Goal: Task Accomplishment & Management: Complete application form

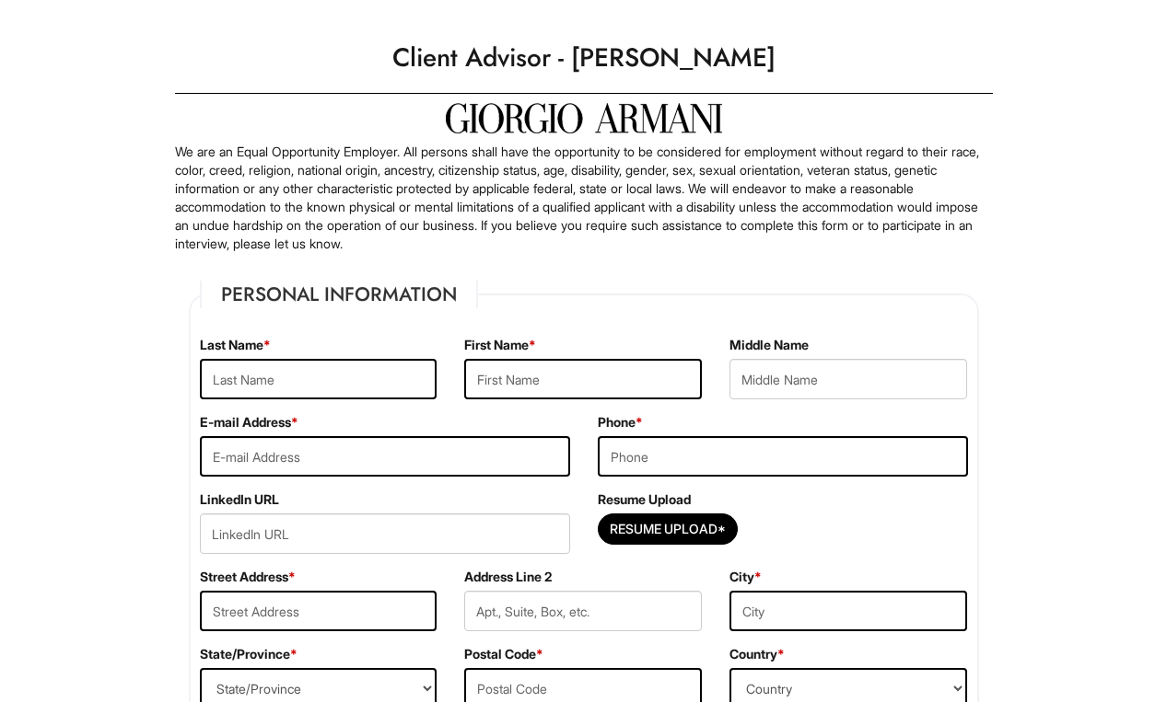
scroll to position [119, 0]
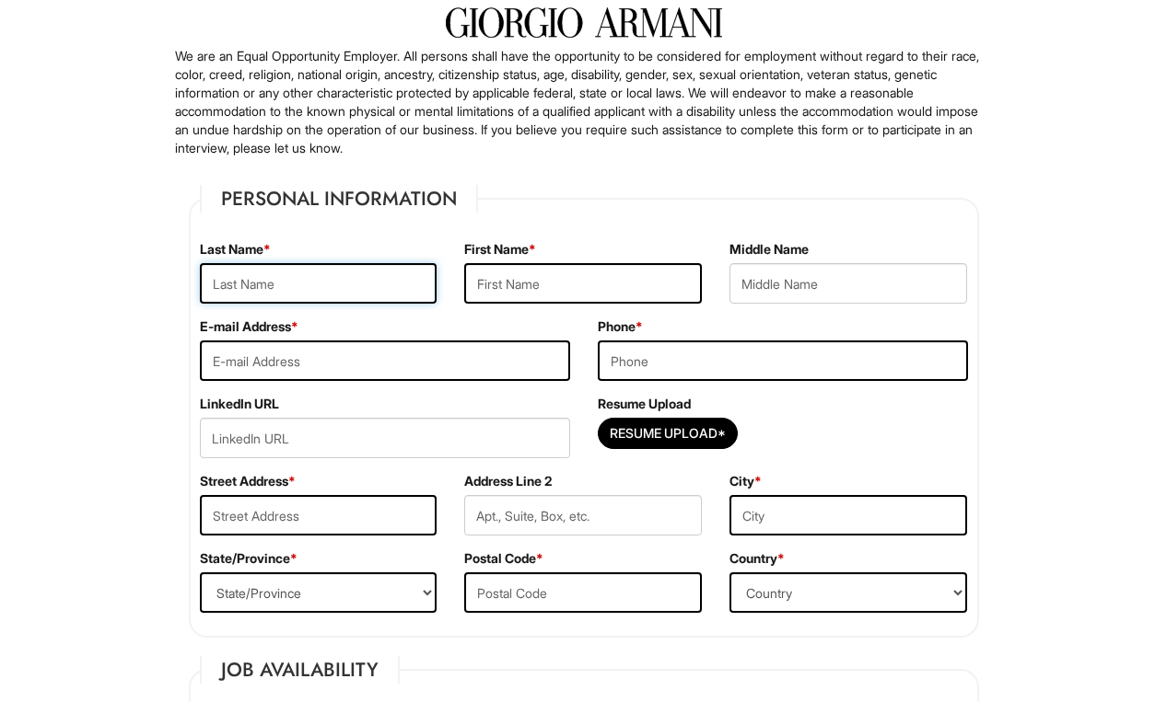
click at [273, 288] on input "text" at bounding box center [319, 283] width 238 height 41
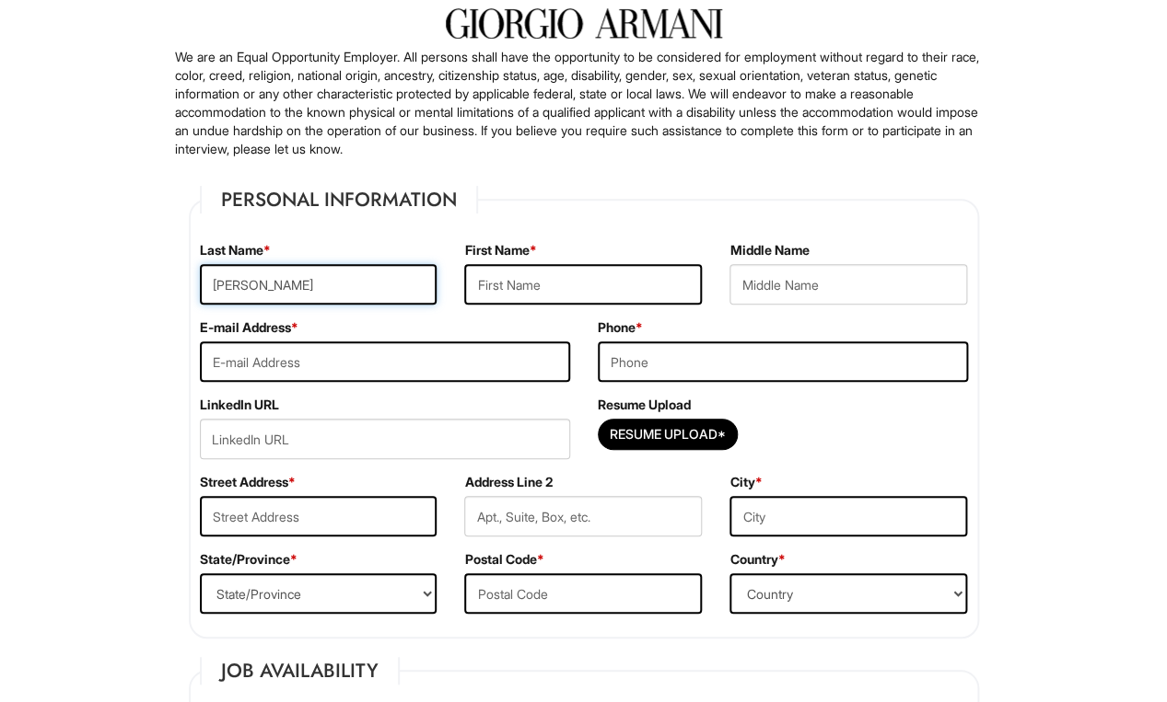
type input "[PERSON_NAME]"
click at [508, 291] on input "text" at bounding box center [583, 284] width 238 height 41
type input "[PERSON_NAME]"
click at [260, 361] on input "email" at bounding box center [385, 362] width 370 height 41
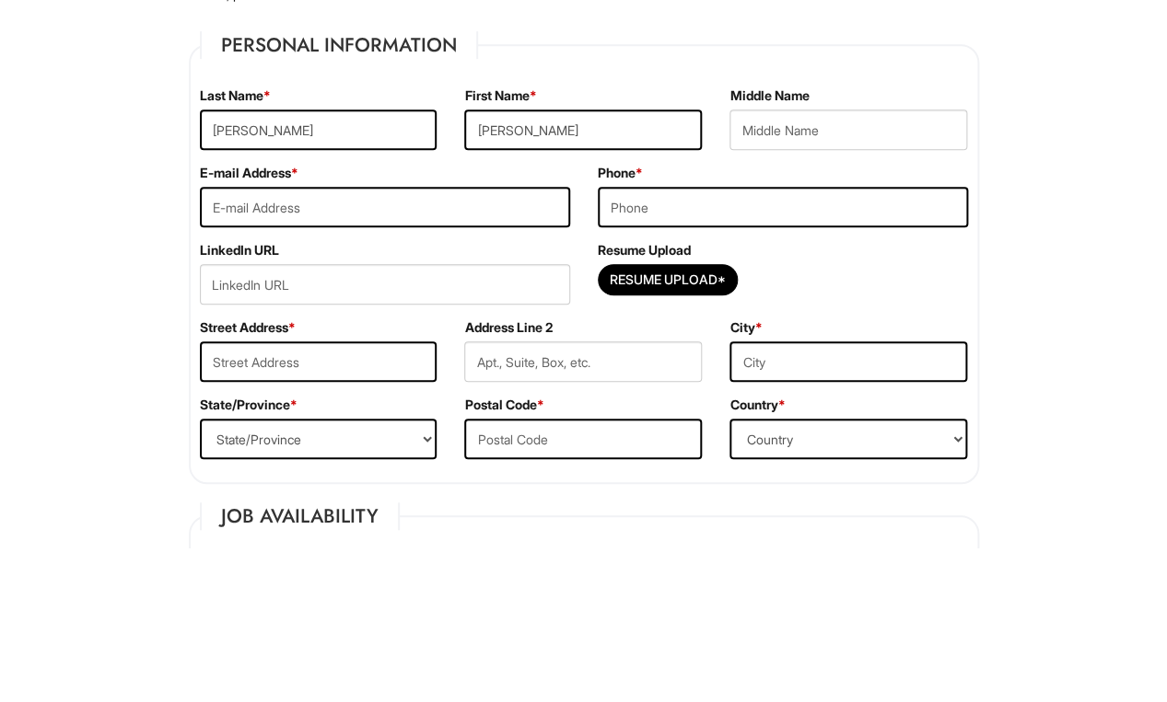
scroll to position [273, 0]
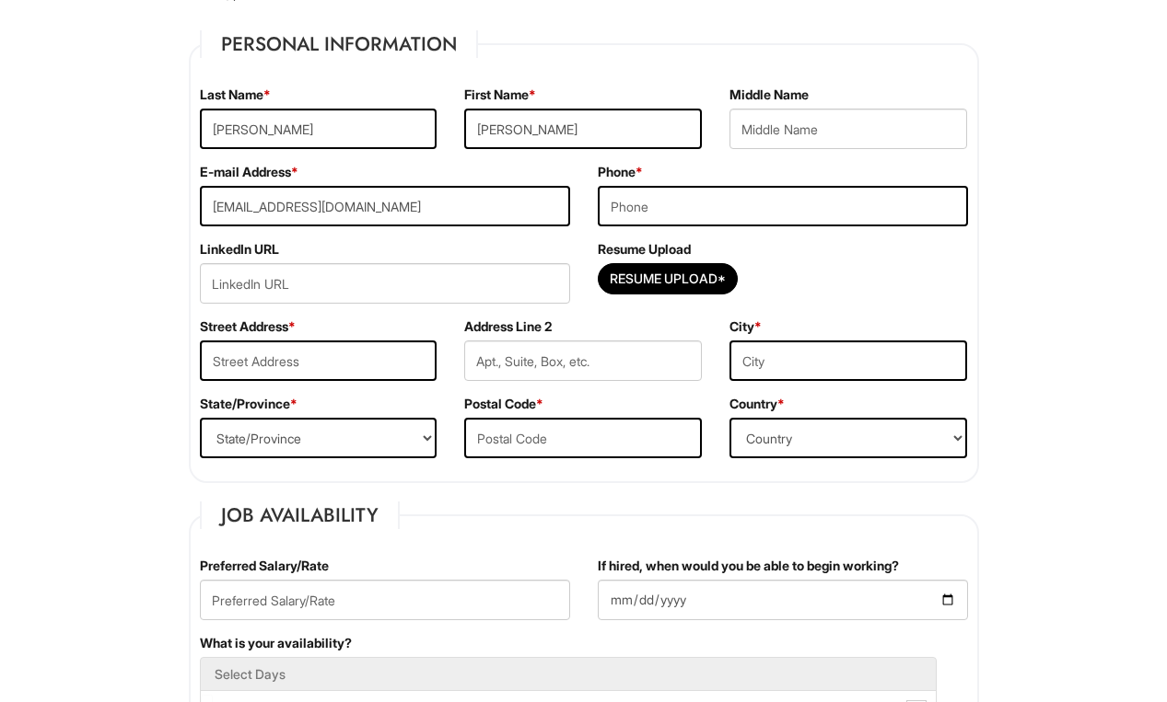
type input "[EMAIL_ADDRESS][DOMAIN_NAME]"
click at [888, 210] on input "tel" at bounding box center [783, 206] width 370 height 41
type input "3122022566"
click at [259, 356] on input "text" at bounding box center [319, 361] width 238 height 41
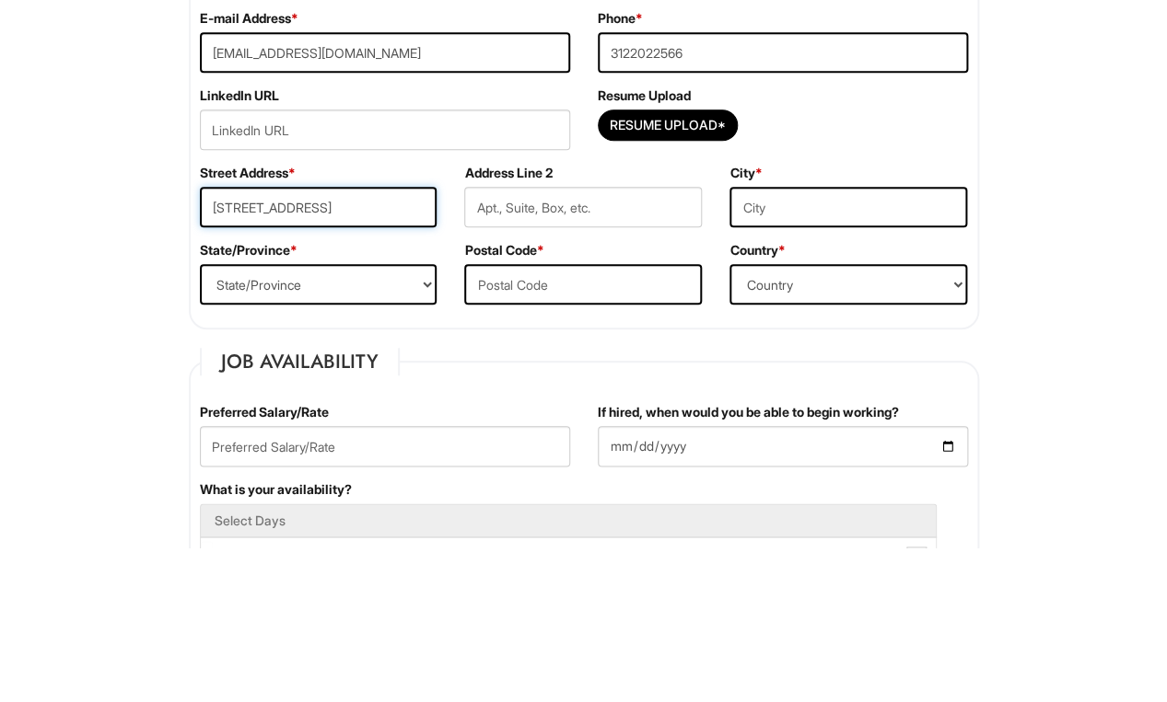
type input "[STREET_ADDRESS]"
click at [889, 342] on input "text" at bounding box center [848, 362] width 238 height 41
type input "[GEOGRAPHIC_DATA]"
click at [252, 419] on select "State/Province [US_STATE] [US_STATE] [US_STATE] [US_STATE] [US_STATE] [US_STATE…" at bounding box center [319, 439] width 238 height 41
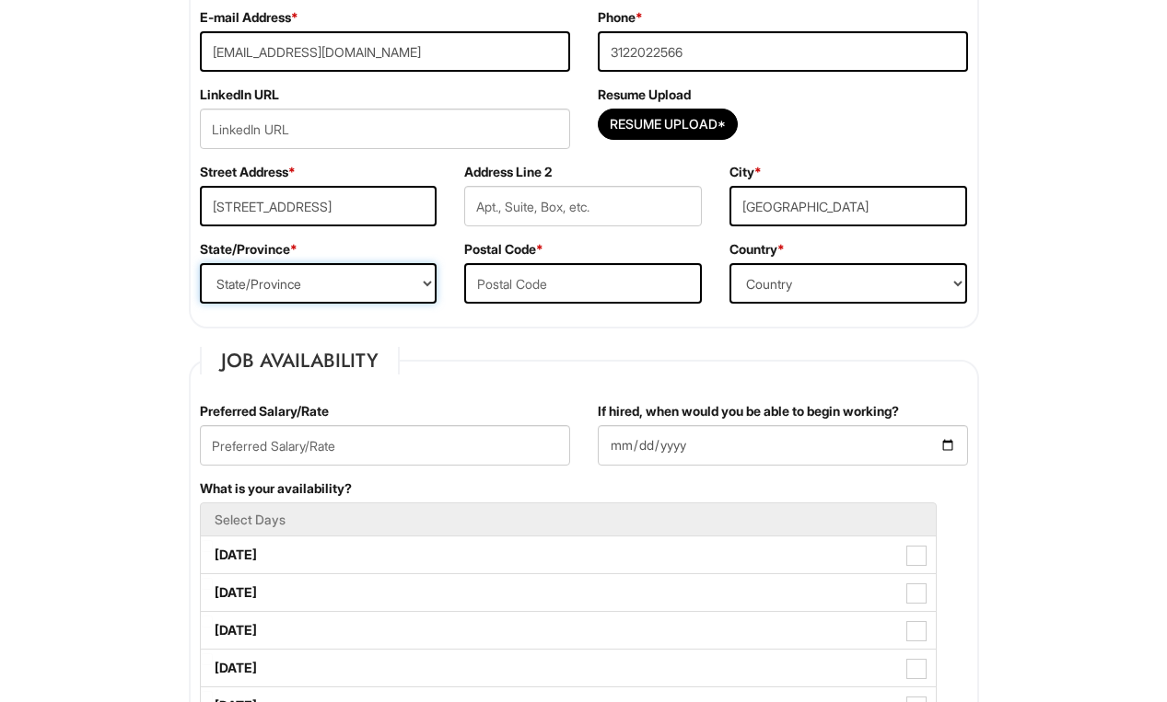
select select "IN"
click at [528, 296] on input "text" at bounding box center [583, 283] width 238 height 41
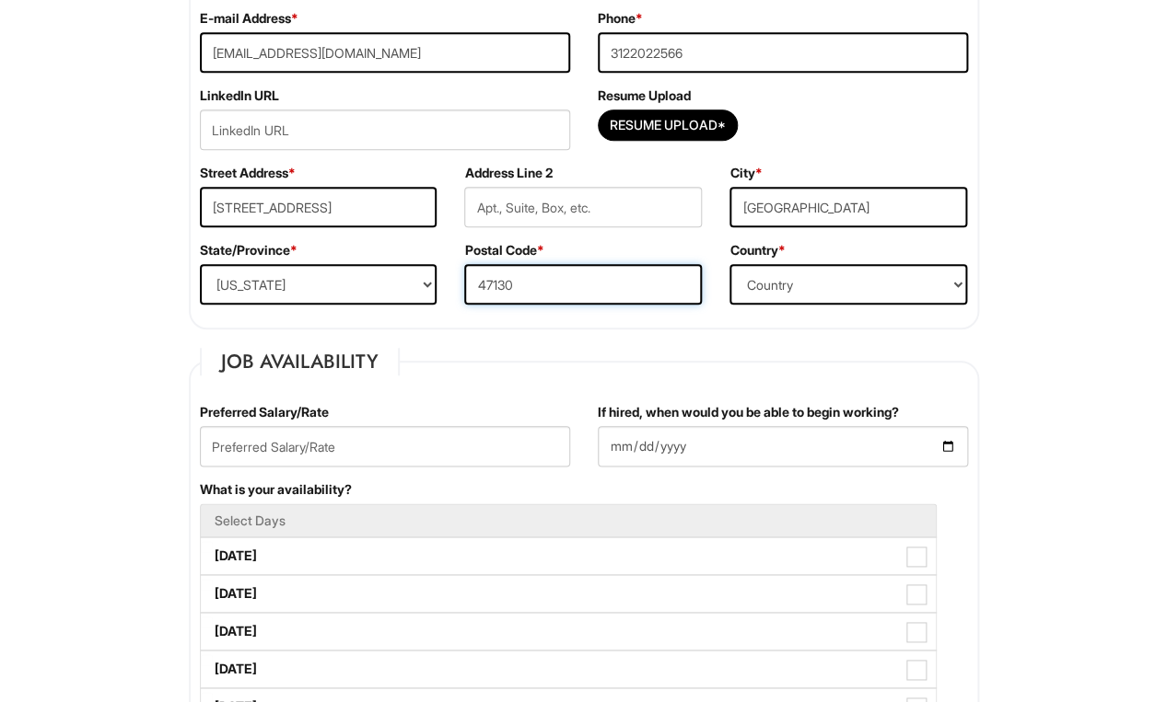
type input "47130"
click at [883, 292] on select "Country [GEOGRAPHIC_DATA] [GEOGRAPHIC_DATA] [GEOGRAPHIC_DATA] [US_STATE] [GEOGR…" at bounding box center [848, 284] width 238 height 41
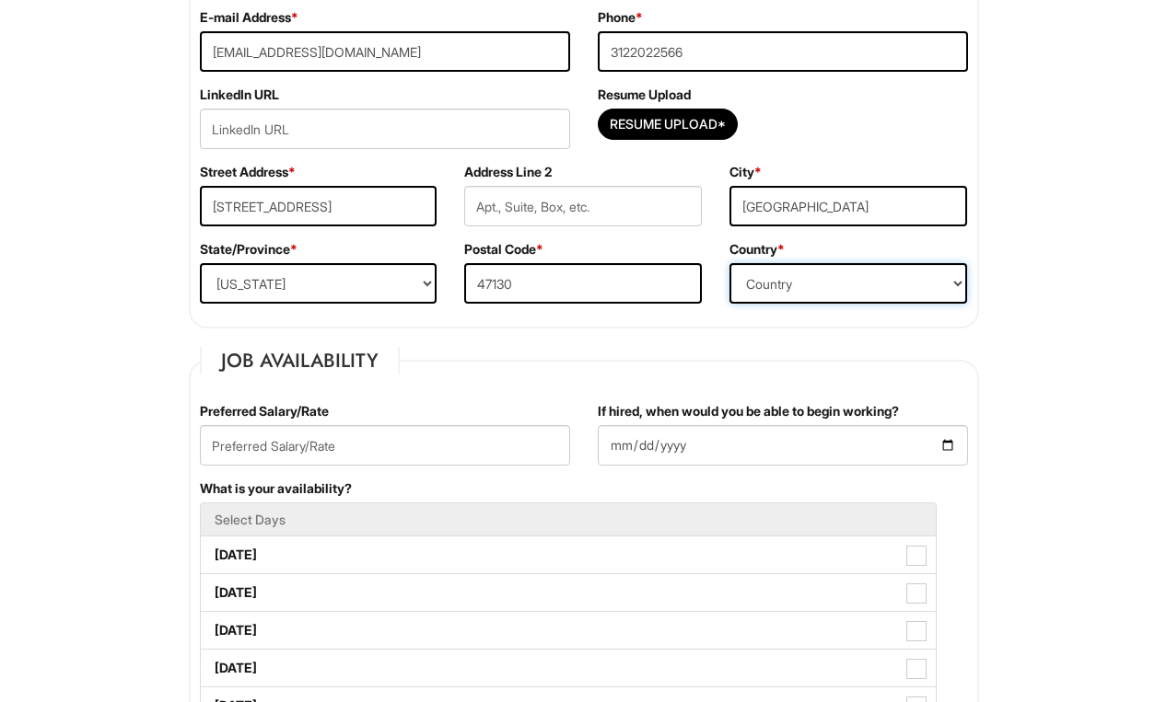
click at [873, 277] on select "Country [GEOGRAPHIC_DATA] [GEOGRAPHIC_DATA] [GEOGRAPHIC_DATA] [US_STATE] [GEOGR…" at bounding box center [848, 283] width 238 height 41
click at [888, 280] on select "Country [GEOGRAPHIC_DATA] [GEOGRAPHIC_DATA] [GEOGRAPHIC_DATA] [US_STATE] [GEOGR…" at bounding box center [848, 283] width 238 height 41
select select "[GEOGRAPHIC_DATA]"
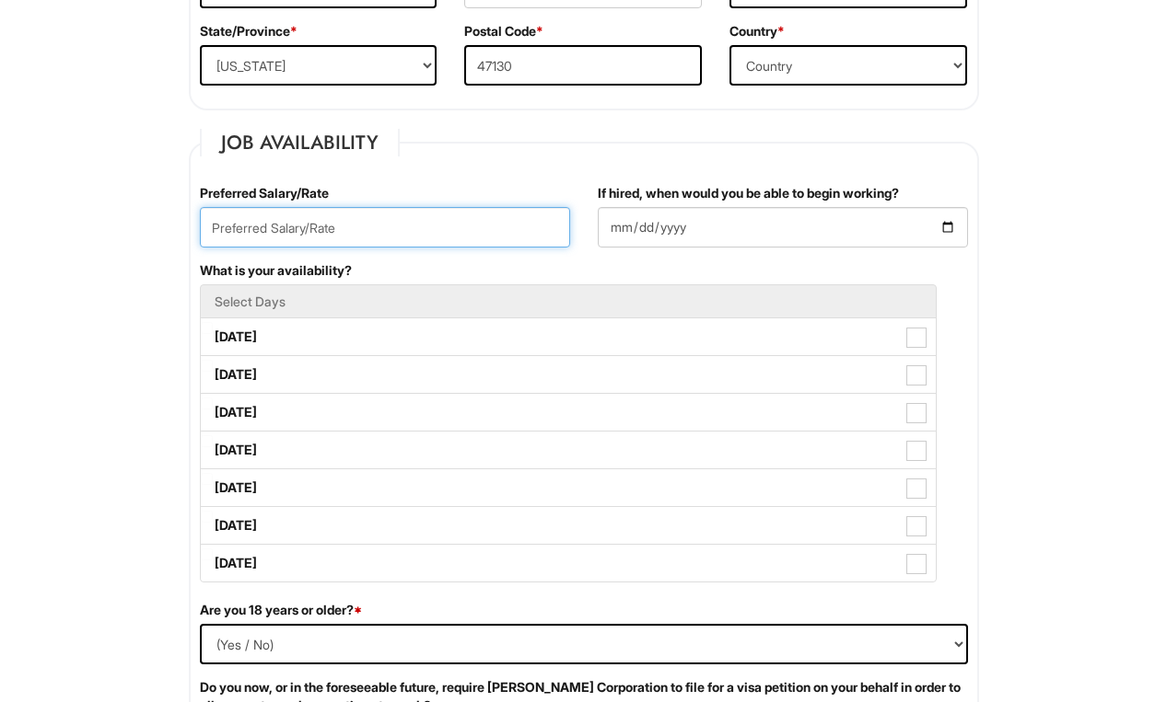
click at [226, 237] on input "text" at bounding box center [385, 227] width 370 height 41
type input "35000"
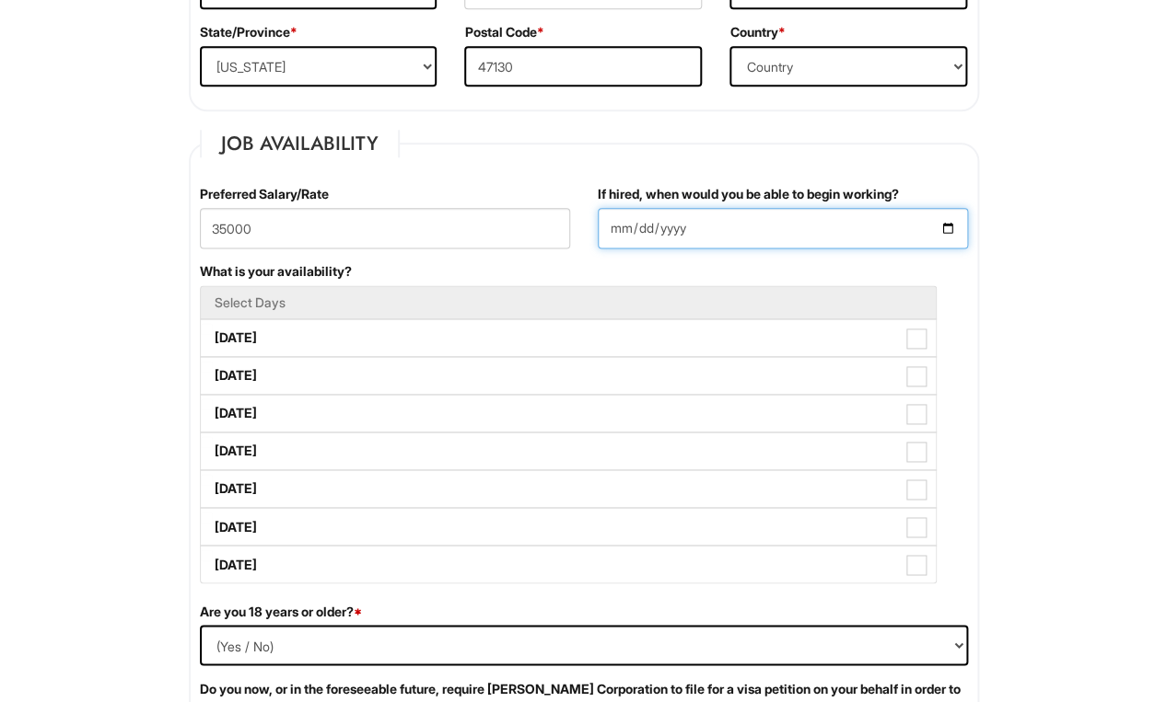
click at [897, 246] on input "If hired, when would you be able to begin working?" at bounding box center [783, 228] width 370 height 41
type input "[DATE]"
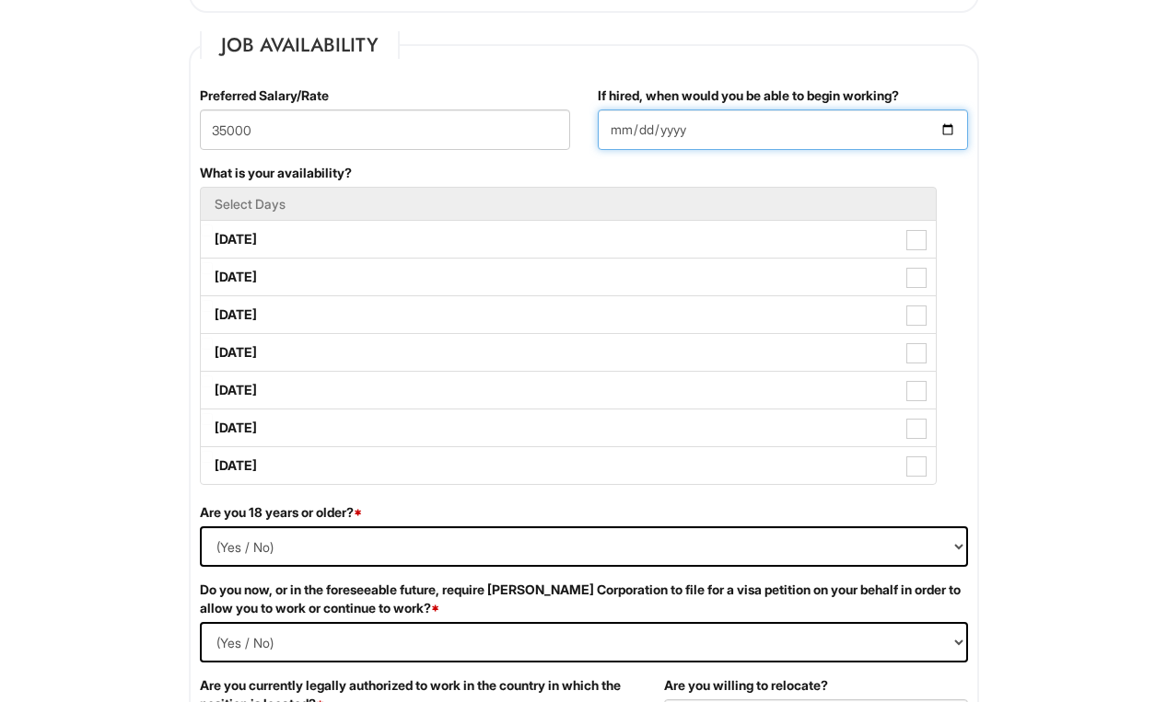
scroll to position [746, 0]
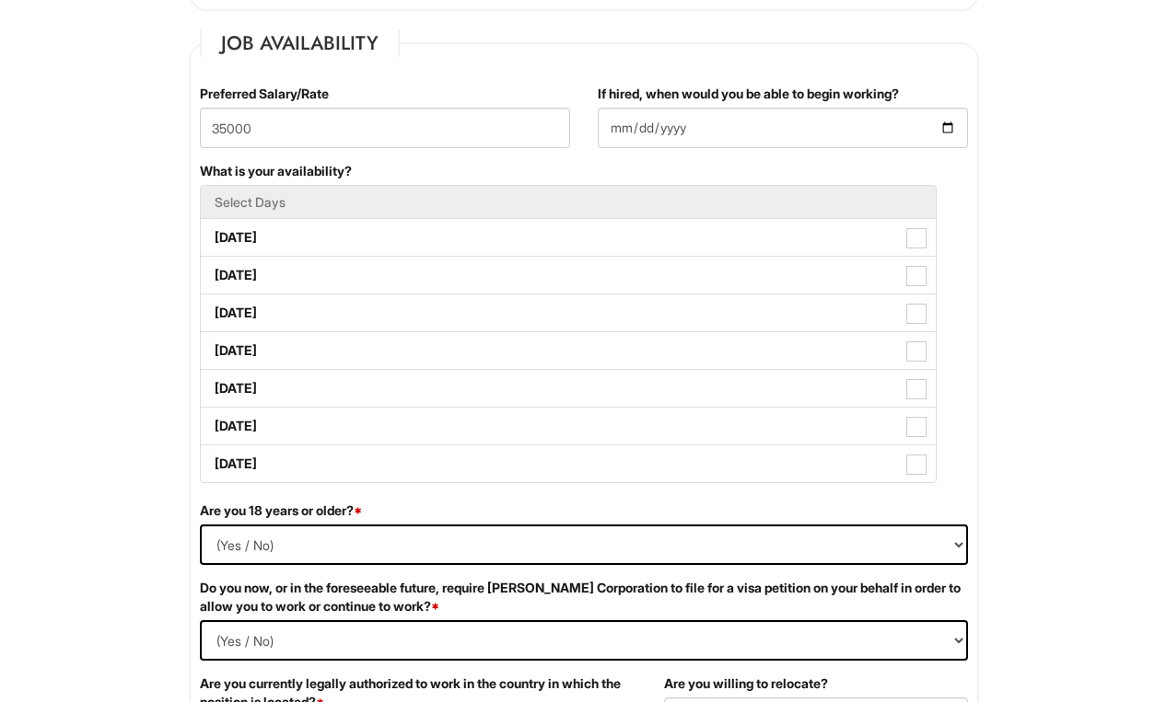
click at [922, 246] on span at bounding box center [916, 238] width 20 height 20
click at [213, 235] on Available_Monday "[DATE]" at bounding box center [207, 229] width 12 height 12
checkbox Available_Monday "true"
click at [919, 284] on span at bounding box center [916, 276] width 20 height 20
click at [213, 273] on Available_Tuesday "[DATE]" at bounding box center [207, 267] width 12 height 12
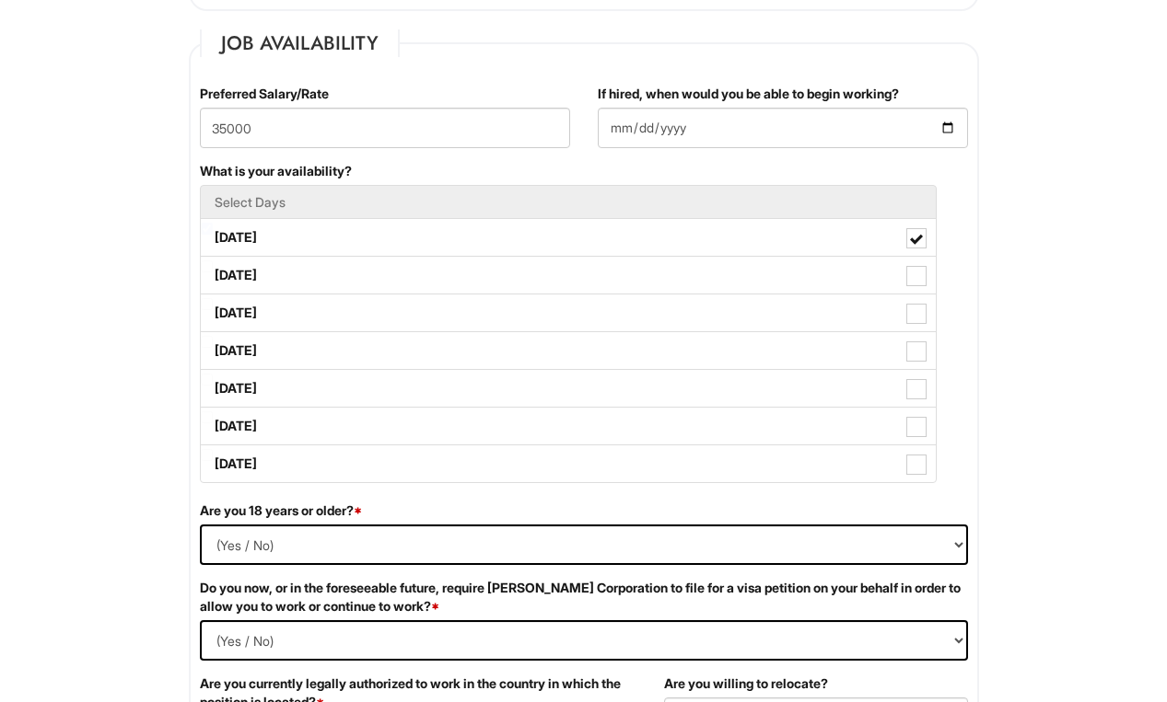
checkbox Available_Tuesday "true"
click at [910, 322] on span at bounding box center [916, 314] width 20 height 20
click at [213, 310] on Available_Wednesday "[DATE]" at bounding box center [207, 304] width 12 height 12
checkbox Available_Wednesday "true"
click at [923, 356] on span at bounding box center [916, 352] width 20 height 20
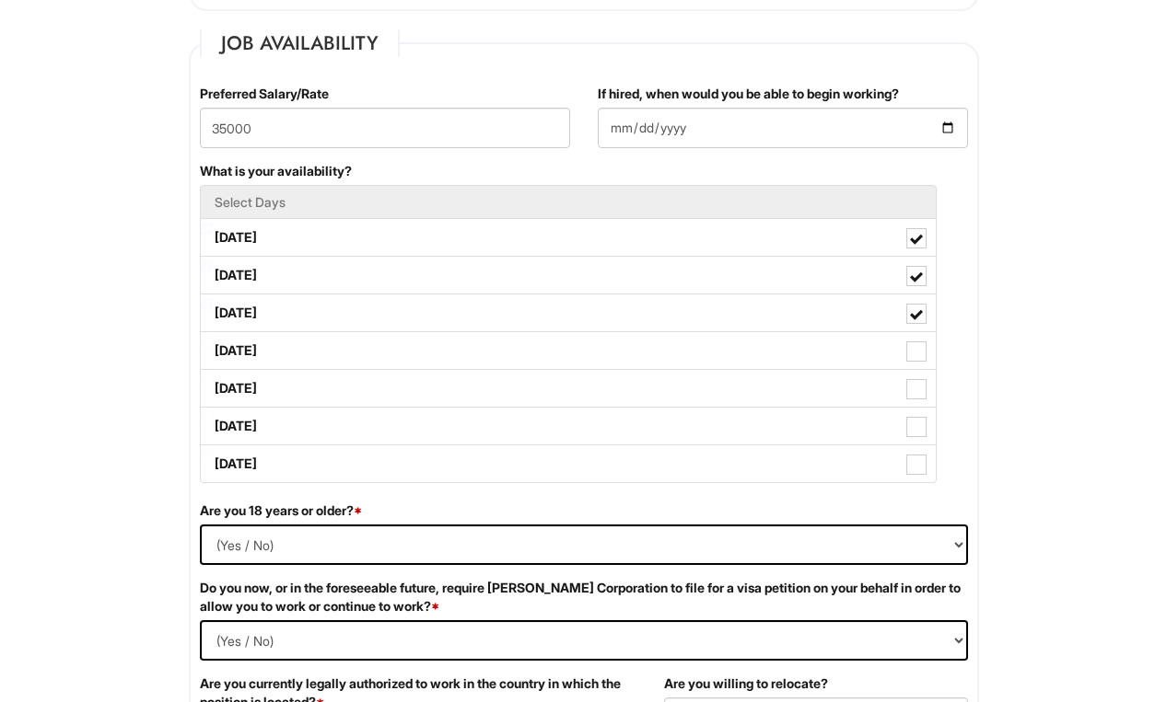
click at [213, 348] on Available_Thursday "[DATE]" at bounding box center [207, 342] width 12 height 12
checkbox Available_Thursday "true"
click at [926, 398] on label "[DATE]" at bounding box center [568, 388] width 735 height 37
click at [213, 386] on Available_Friday "[DATE]" at bounding box center [207, 380] width 12 height 12
checkbox Available_Friday "true"
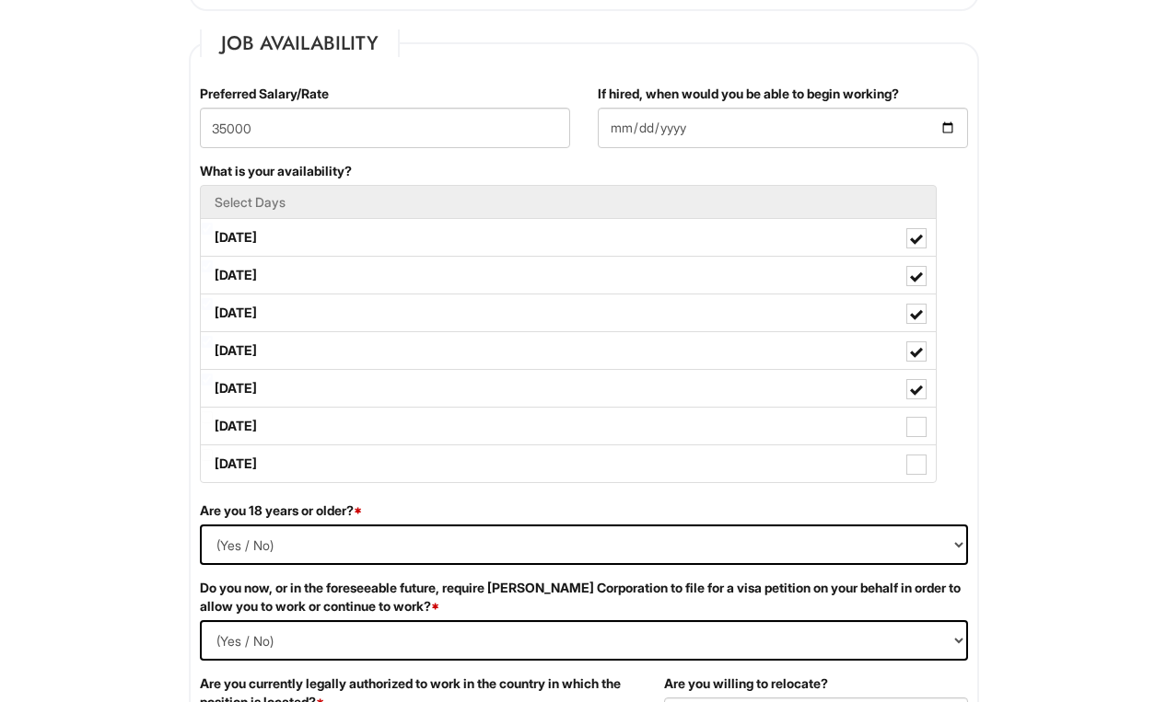
click at [929, 431] on label "[DATE]" at bounding box center [568, 426] width 735 height 37
click at [213, 424] on Available_Saturday "[DATE]" at bounding box center [207, 418] width 12 height 12
checkbox Available_Saturday "true"
click at [928, 476] on label "[DATE]" at bounding box center [568, 464] width 735 height 37
click at [213, 461] on Available_Sunday "[DATE]" at bounding box center [207, 455] width 12 height 12
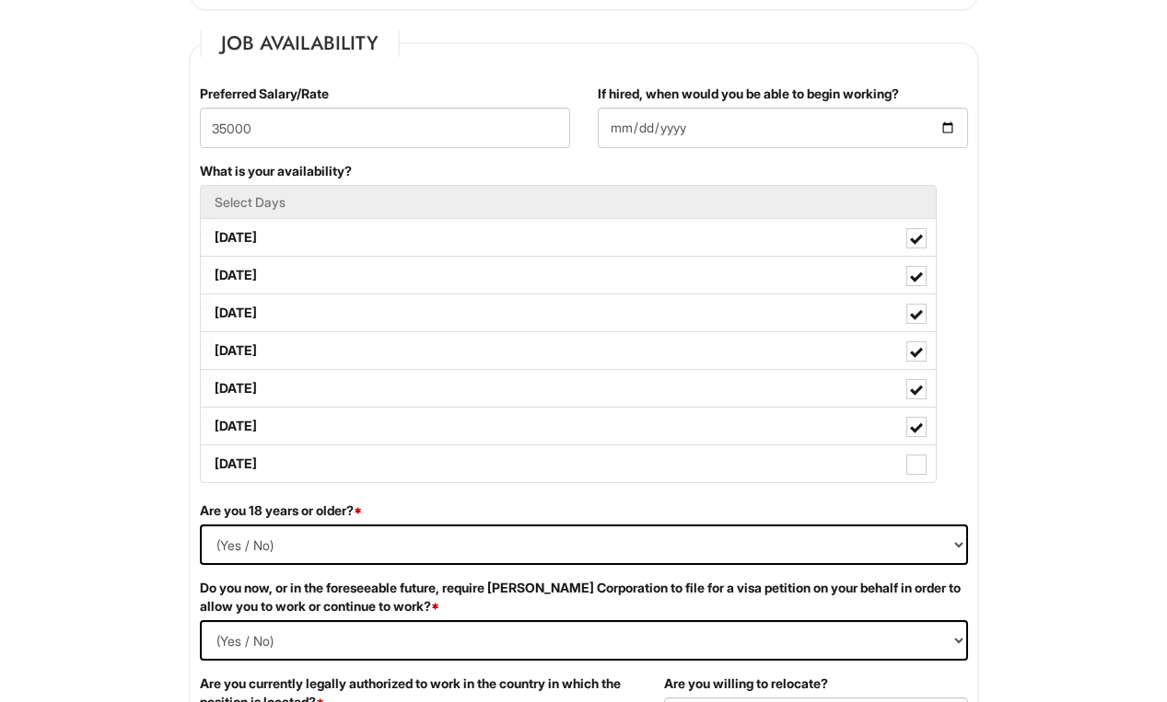
checkbox Available_Sunday "true"
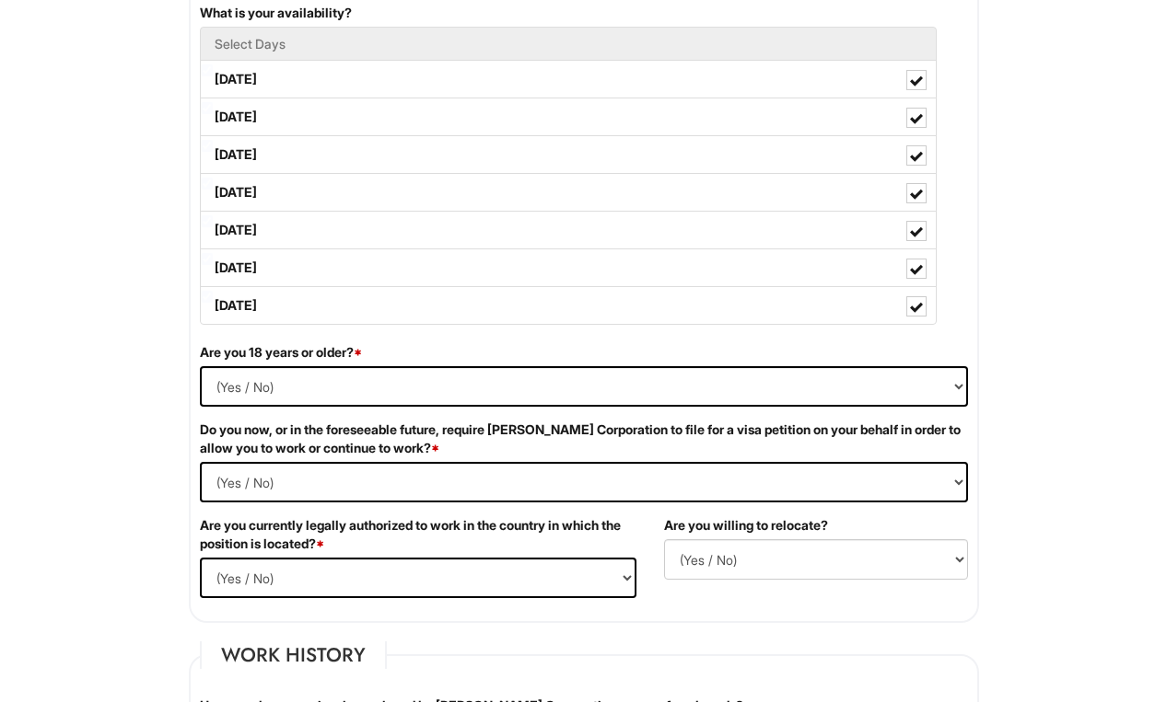
scroll to position [1022, 0]
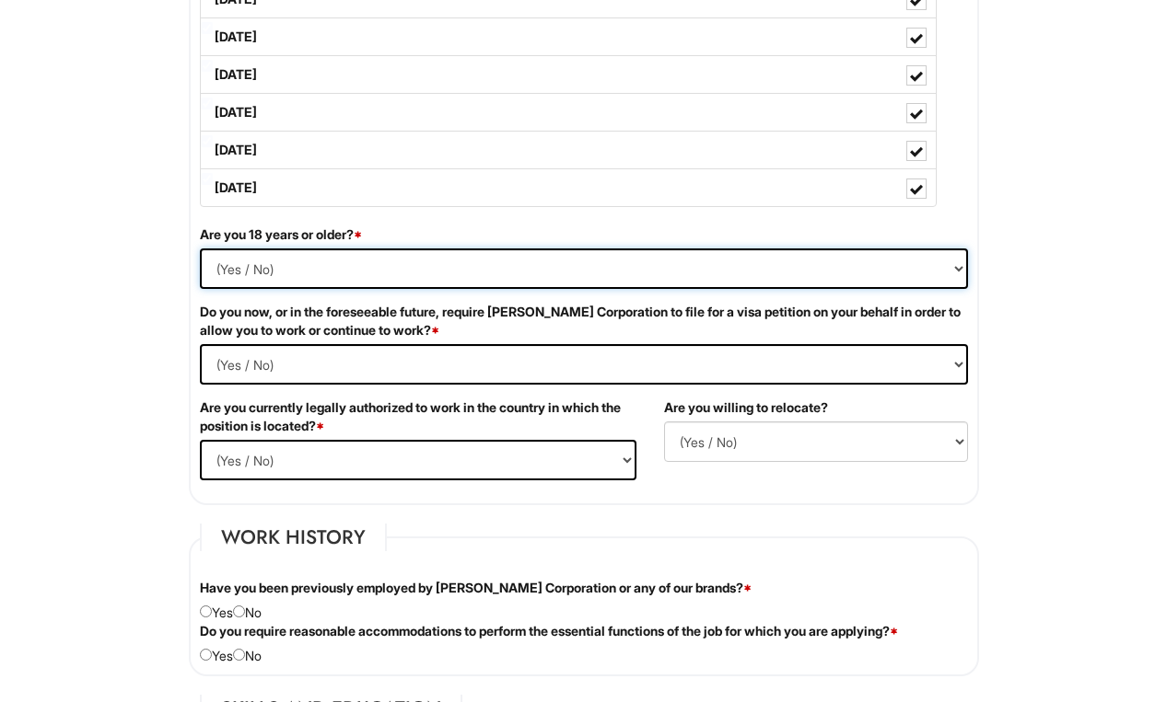
click at [914, 275] on select "(Yes / No) Yes No" at bounding box center [584, 269] width 768 height 41
select select "Yes"
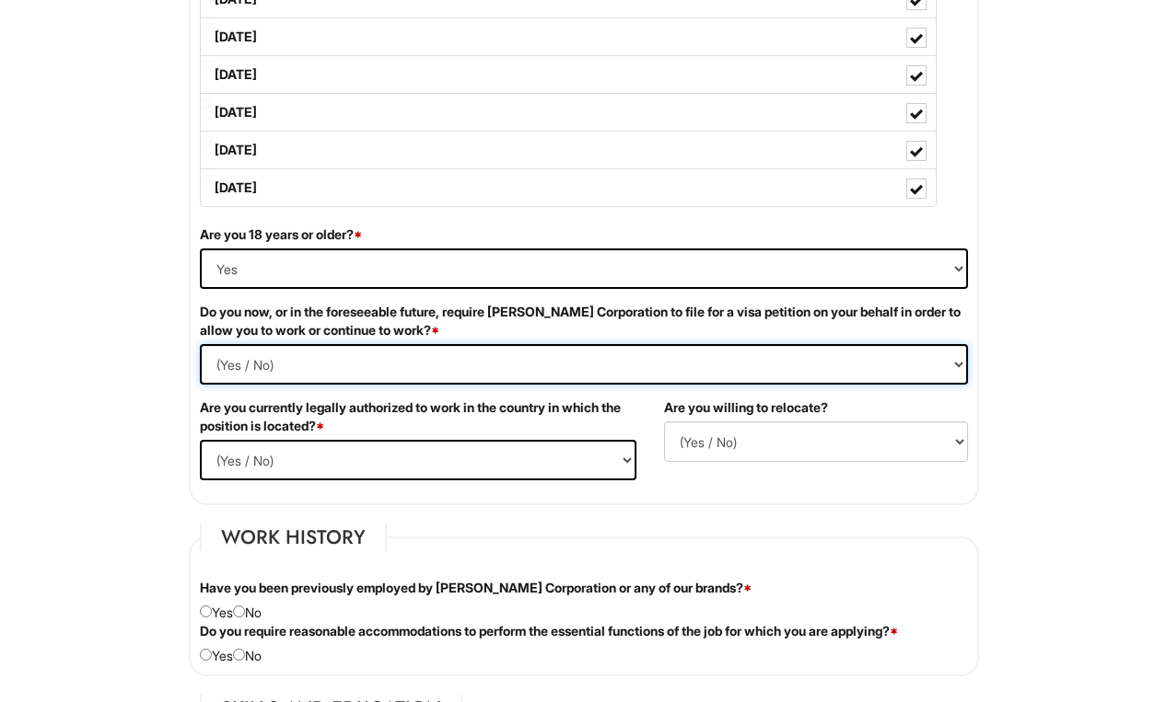
click at [252, 366] on Required "(Yes / No) Yes No" at bounding box center [584, 364] width 768 height 41
select Required "No"
click at [270, 473] on select "(Yes / No) Yes No" at bounding box center [418, 460] width 436 height 41
select select "Yes"
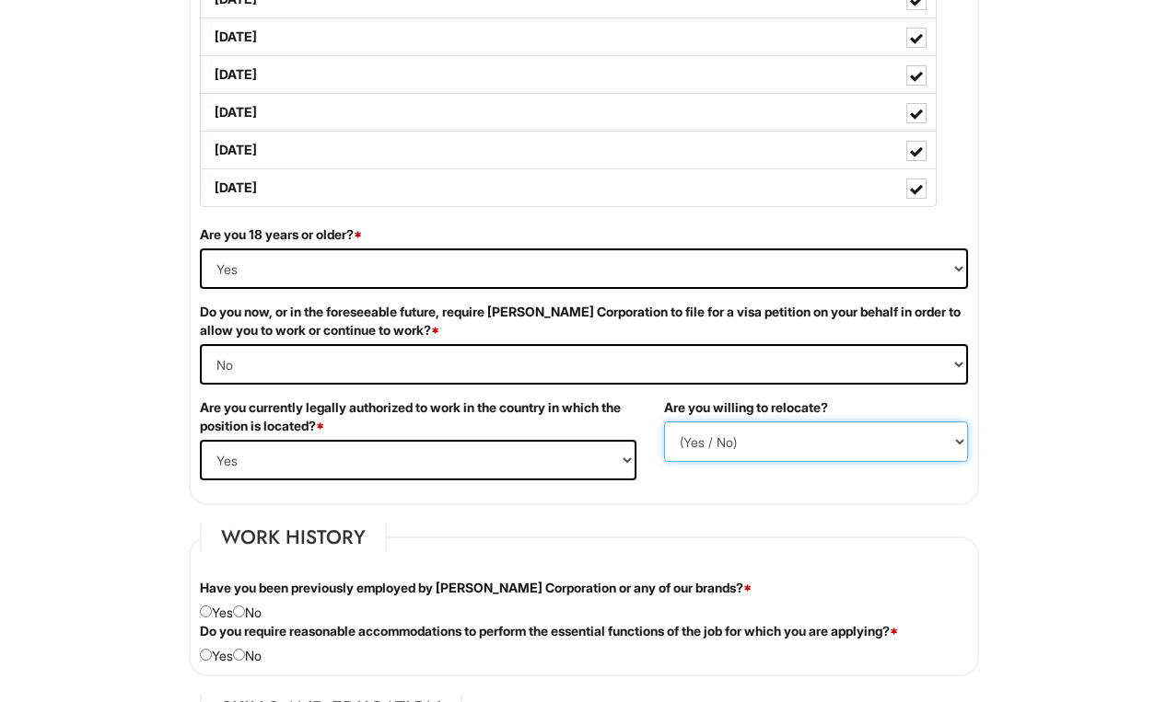
click at [864, 454] on select "(Yes / No) No Yes" at bounding box center [816, 442] width 304 height 41
click at [811, 462] on select "(Yes / No) No Yes" at bounding box center [816, 442] width 304 height 41
click at [900, 446] on select "(Yes / No) No Yes" at bounding box center [816, 442] width 304 height 41
click at [795, 417] on label "Are you willing to relocate?" at bounding box center [746, 408] width 164 height 18
click at [773, 437] on select "(Yes / No) No Yes" at bounding box center [816, 442] width 304 height 41
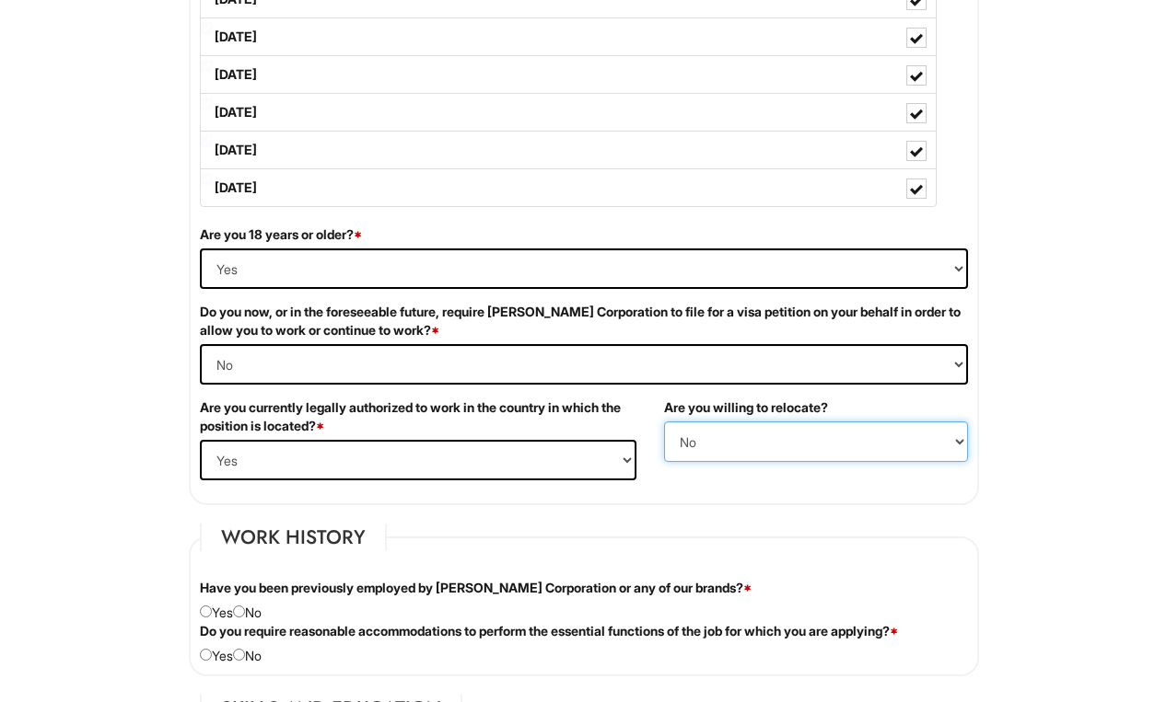
select select "Y"
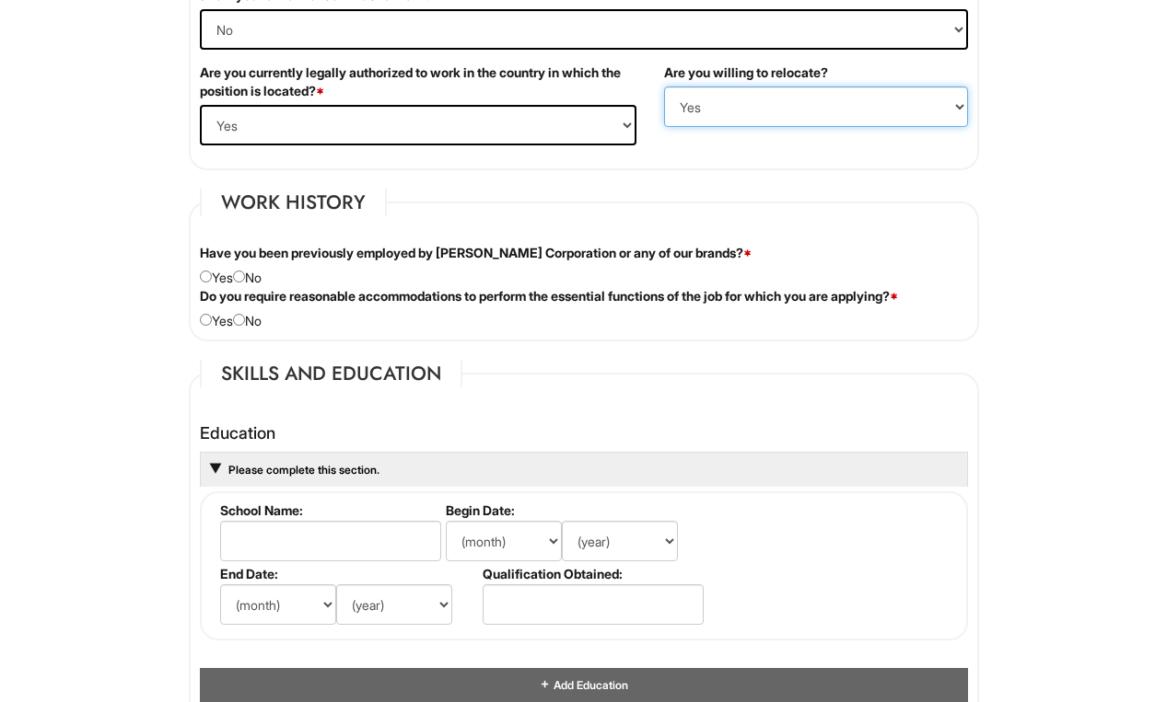
scroll to position [1358, 0]
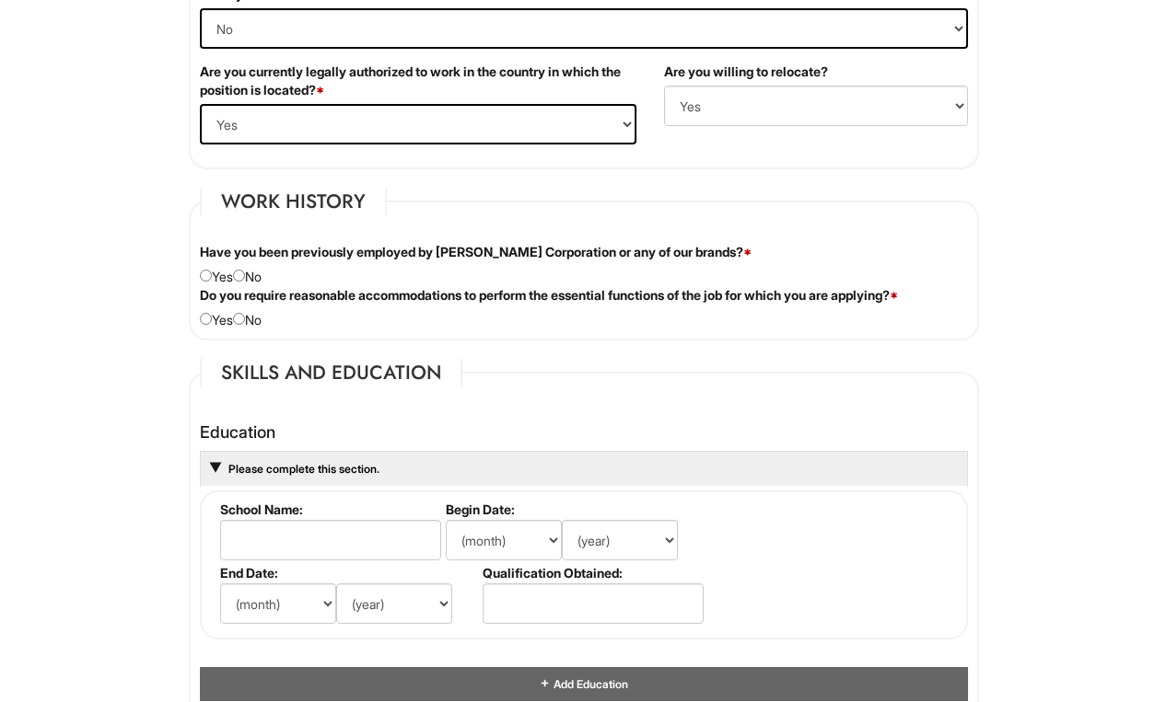
click at [245, 282] on input "radio" at bounding box center [239, 276] width 12 height 12
radio input "true"
click at [266, 330] on div "Do you require reasonable accommodations to perform the essential functions of …" at bounding box center [583, 307] width 795 height 43
click at [261, 320] on div "Do you require reasonable accommodations to perform the essential functions of …" at bounding box center [583, 307] width 795 height 43
click at [245, 325] on input "radio" at bounding box center [239, 319] width 12 height 12
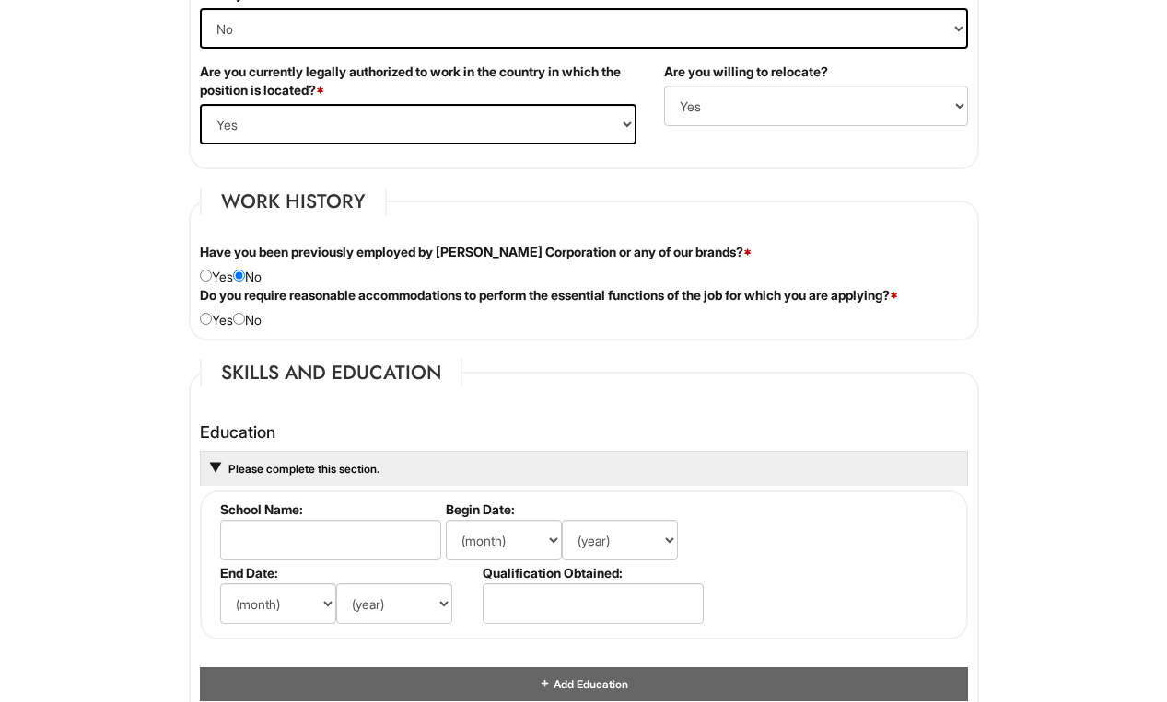
radio input "true"
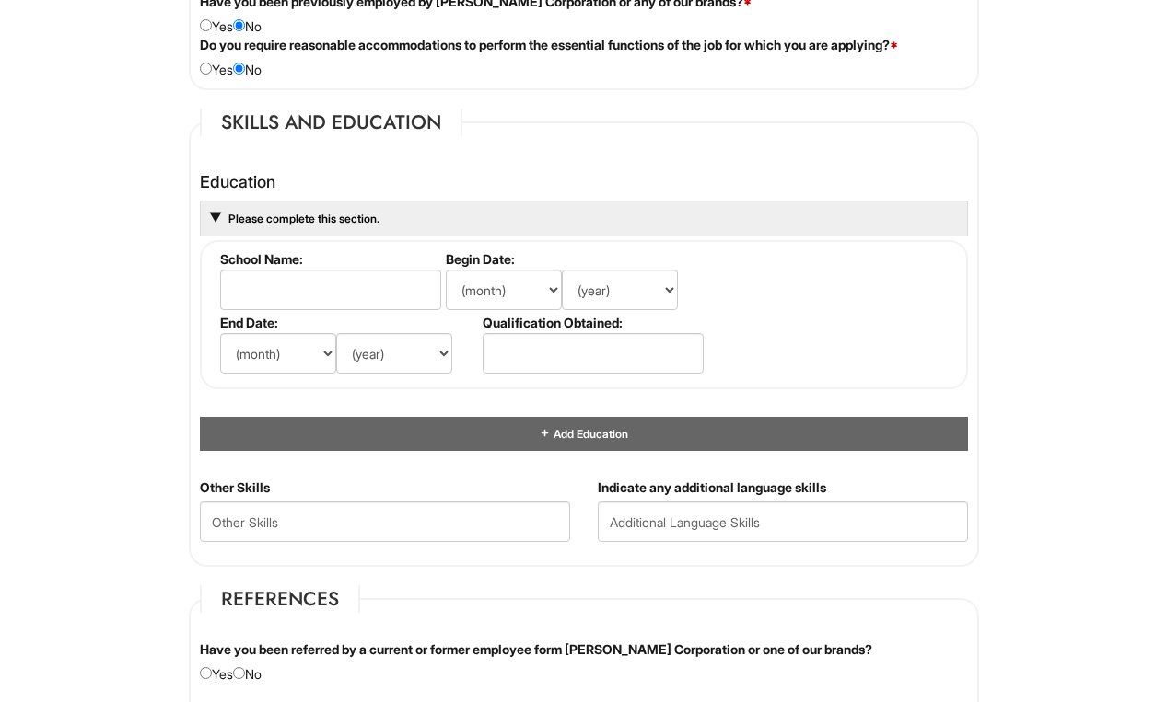
scroll to position [1609, 0]
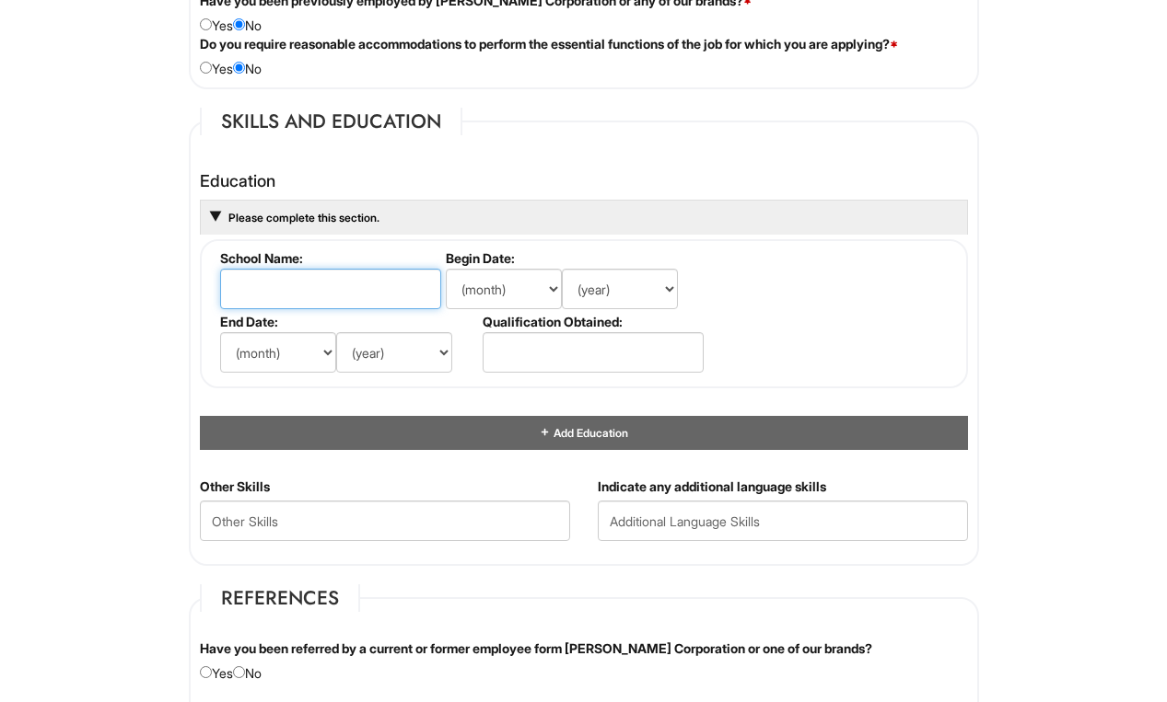
click at [271, 299] on input "text" at bounding box center [330, 289] width 221 height 41
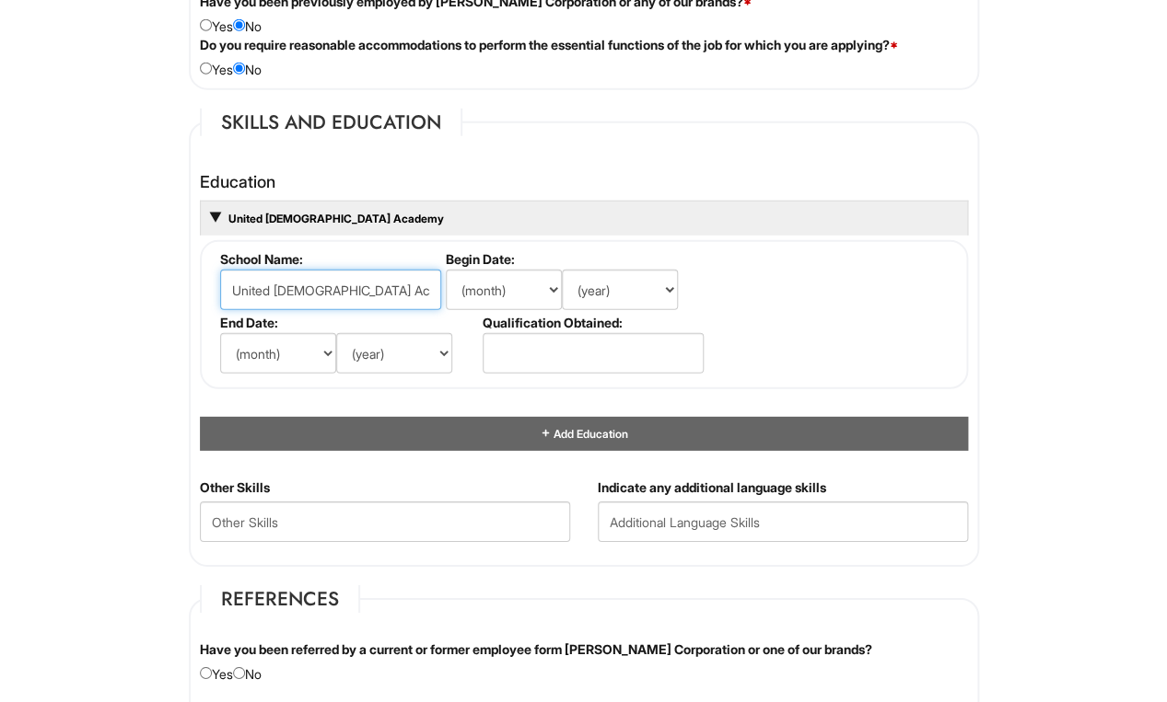
type input "United [DEMOGRAPHIC_DATA] Academy"
click at [506, 308] on select "(month) Jan Feb Mar Apr May Jun [DATE] Aug Sep Oct Nov Dec" at bounding box center [504, 290] width 116 height 41
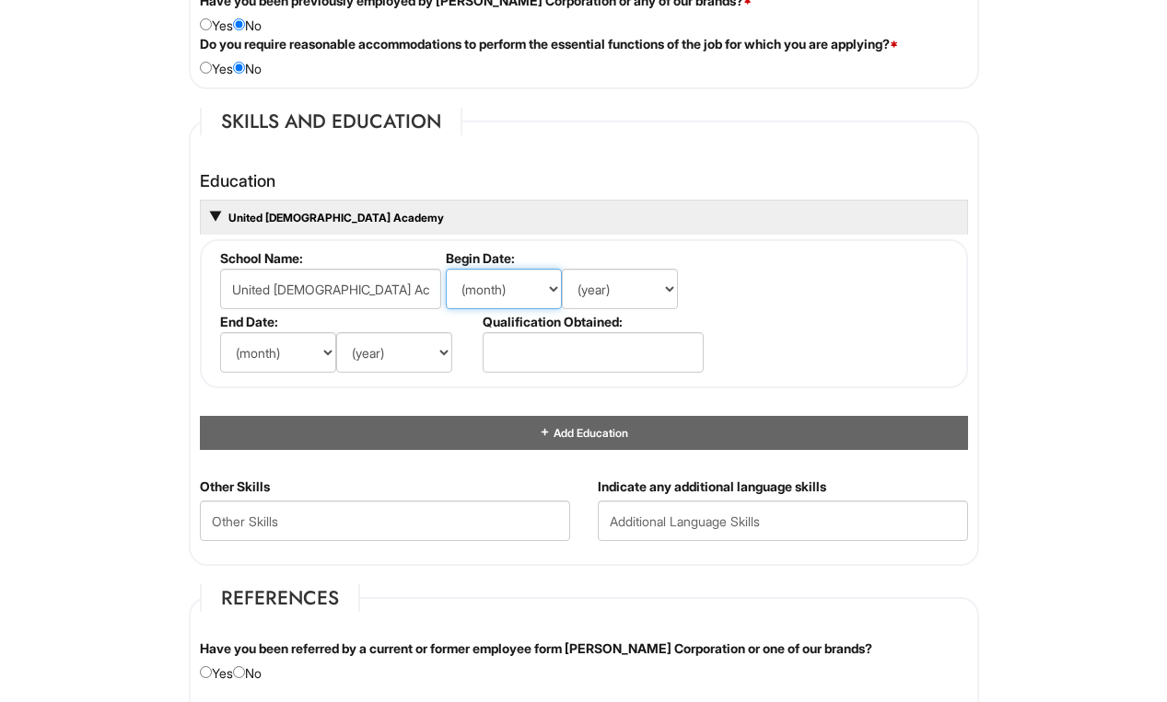
select select "8"
click at [636, 309] on select "(year) 2029 2028 2027 2026 2025 2024 2023 2022 2021 2020 2019 2018 2017 2016 20…" at bounding box center [620, 289] width 116 height 41
click at [668, 293] on select "(year) 2029 2028 2027 2026 2025 2024 2023 2022 2021 2020 2019 2018 2017 2016 20…" at bounding box center [620, 289] width 116 height 41
select select "2002"
click at [267, 373] on select "(month) Jan Feb Mar Apr May Jun [DATE] Aug Sep Oct Nov Dec" at bounding box center [278, 352] width 116 height 41
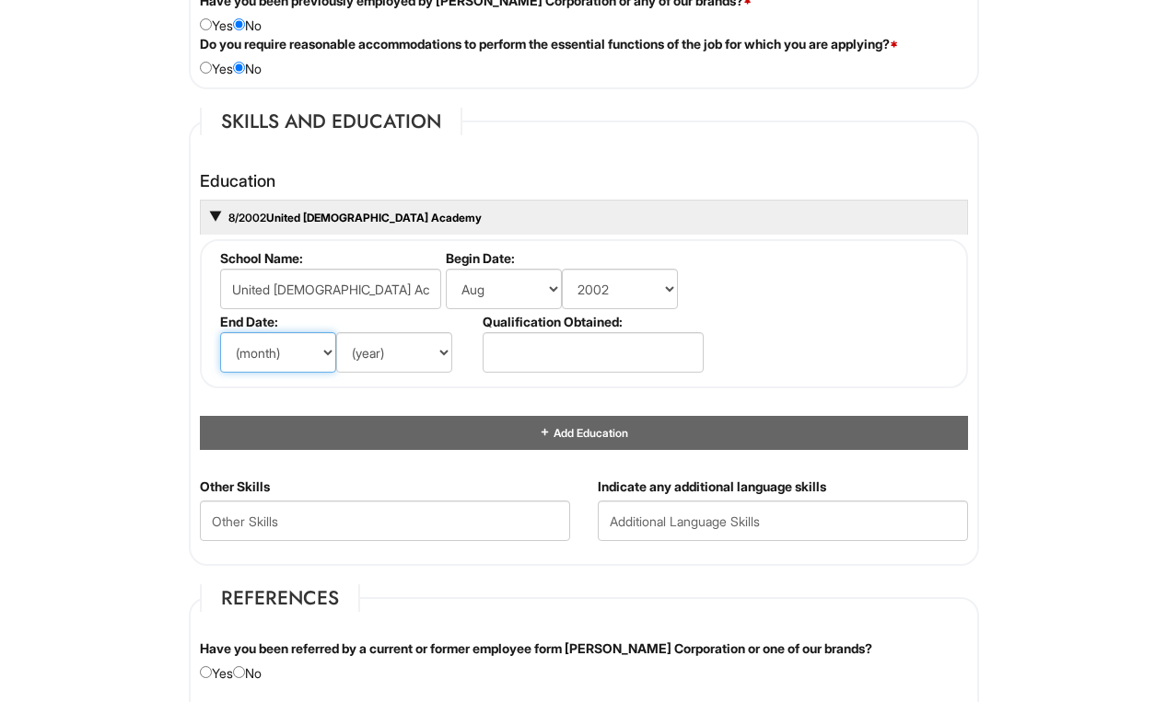
select select "5"
click at [419, 370] on select "(year) 2029 2028 2027 2026 2025 2024 2023 2022 2021 2020 2019 2018 2017 2016 20…" at bounding box center [394, 352] width 116 height 41
click at [424, 371] on select "(year) 2029 2028 2027 2026 2025 2024 2023 2022 2021 2020 2019 2018 2017 2016 20…" at bounding box center [394, 352] width 116 height 41
select select "2015"
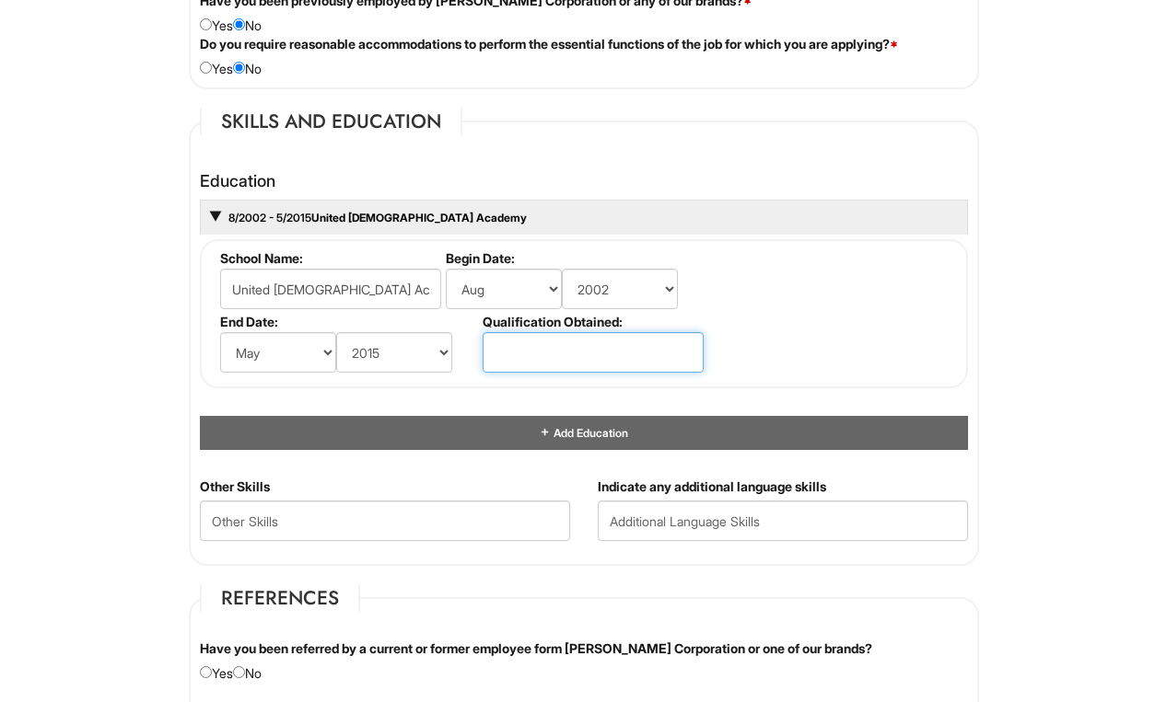
click at [621, 353] on input "text" at bounding box center [592, 352] width 221 height 41
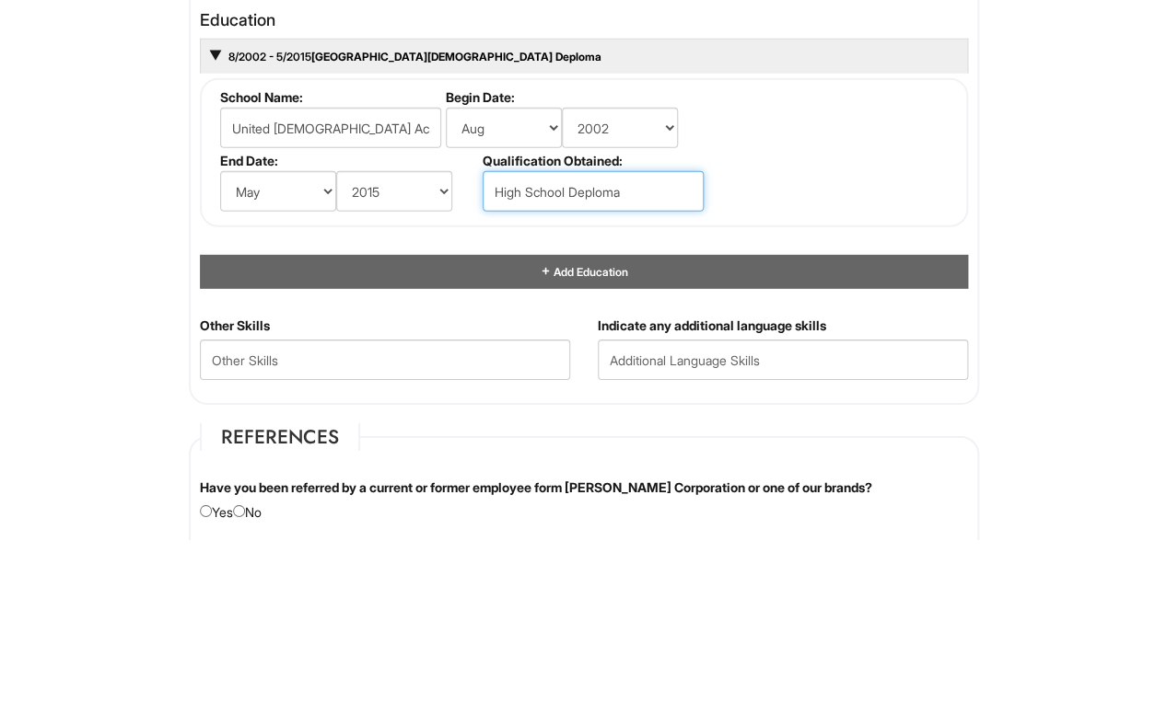
click at [604, 333] on input "High School Deploma" at bounding box center [592, 353] width 221 height 41
click at [594, 333] on input "High School Deploma" at bounding box center [592, 353] width 221 height 41
click at [599, 333] on input "High School Deploma" at bounding box center [592, 353] width 221 height 41
click at [670, 333] on input "High School Deploma" at bounding box center [592, 353] width 221 height 41
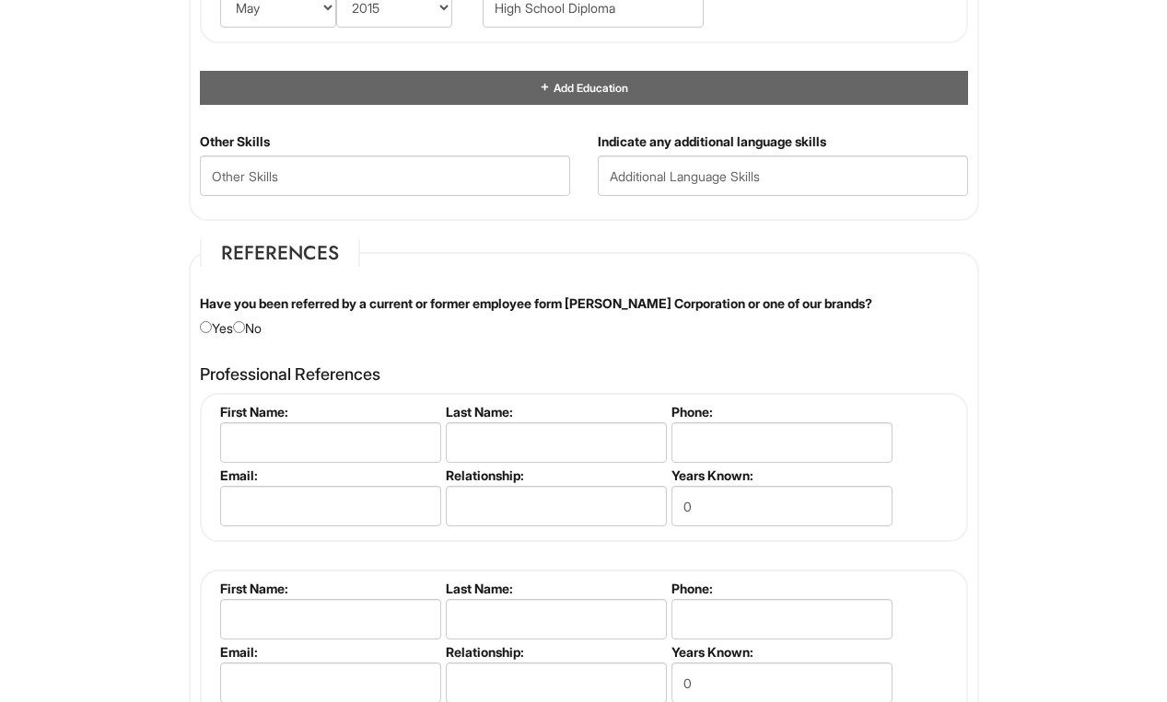
scroll to position [2037, 0]
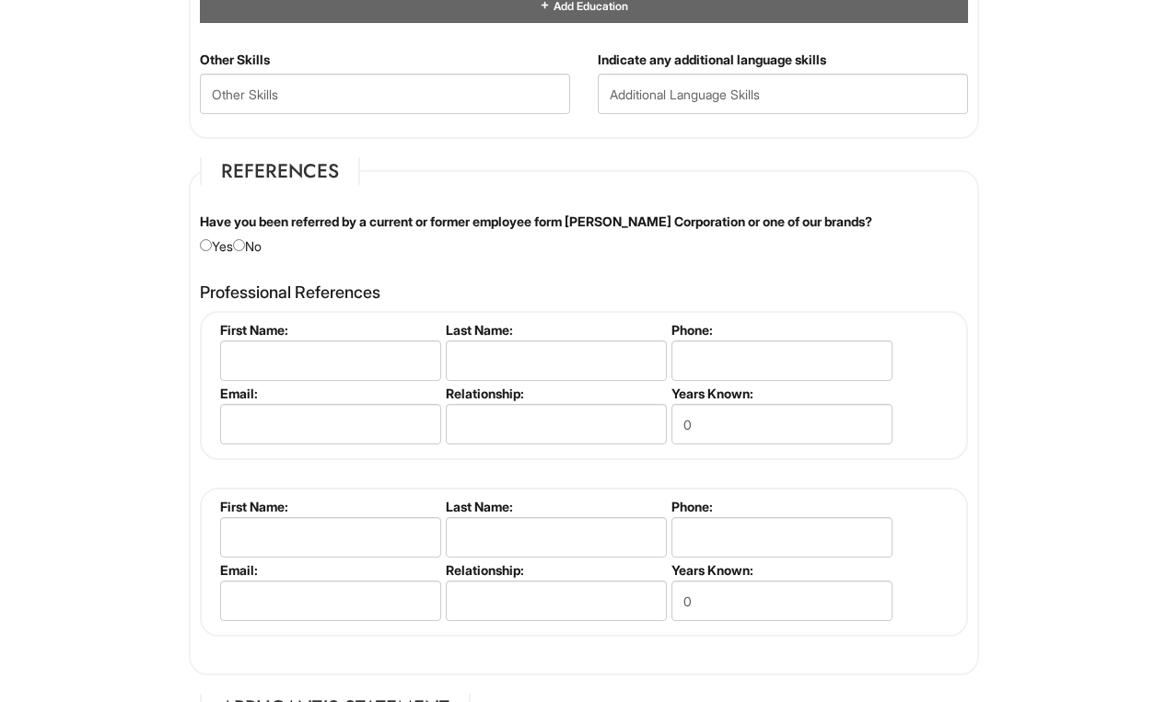
type input "High School Diploma"
click at [280, 381] on input "text" at bounding box center [330, 361] width 221 height 41
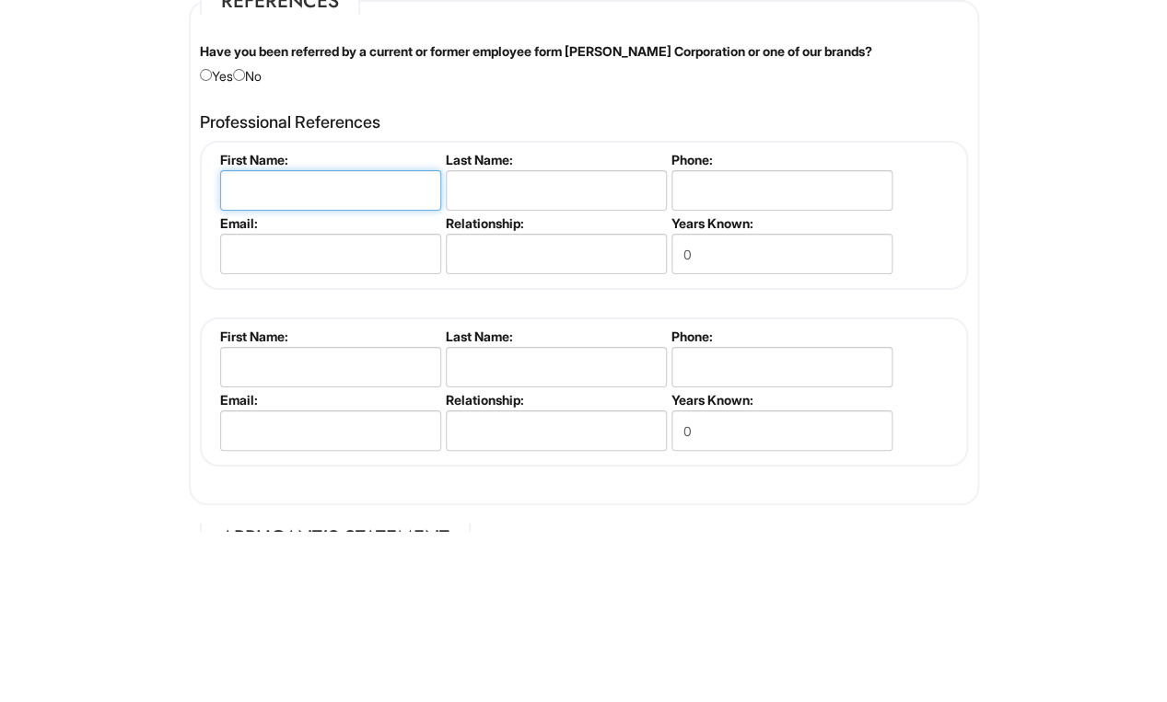
click at [244, 240] on input "radio" at bounding box center [239, 246] width 12 height 12
radio input "true"
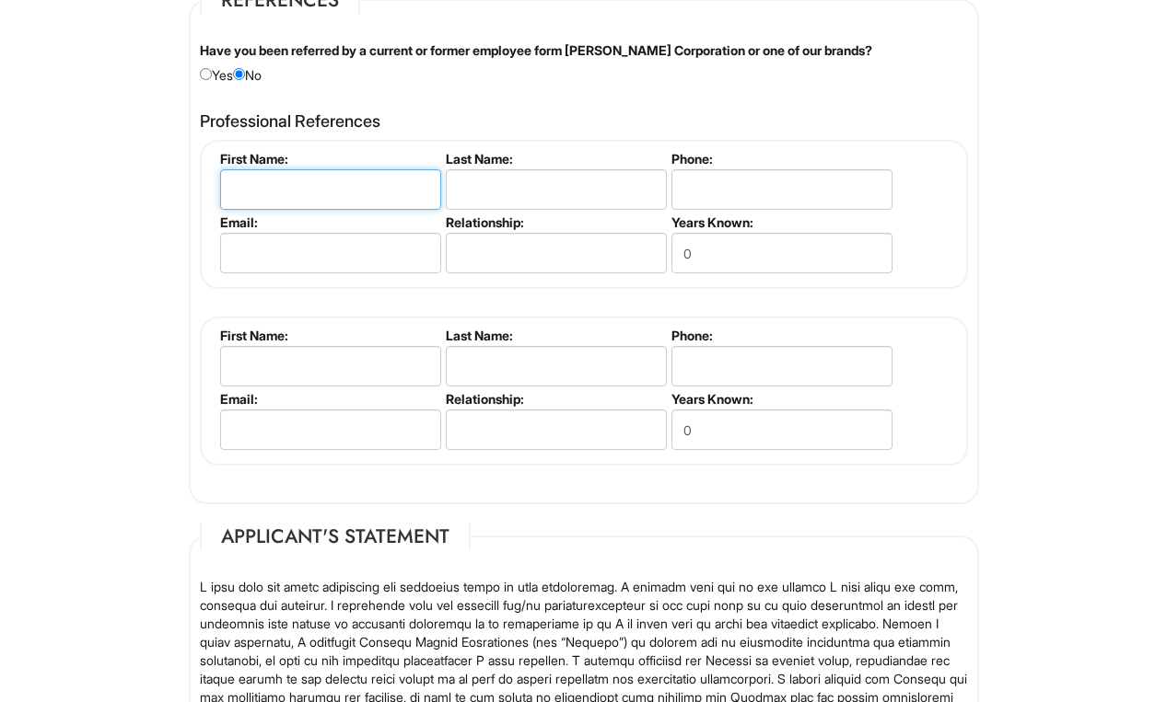
click at [267, 210] on input "text" at bounding box center [330, 189] width 221 height 41
type input "[PERSON_NAME]"
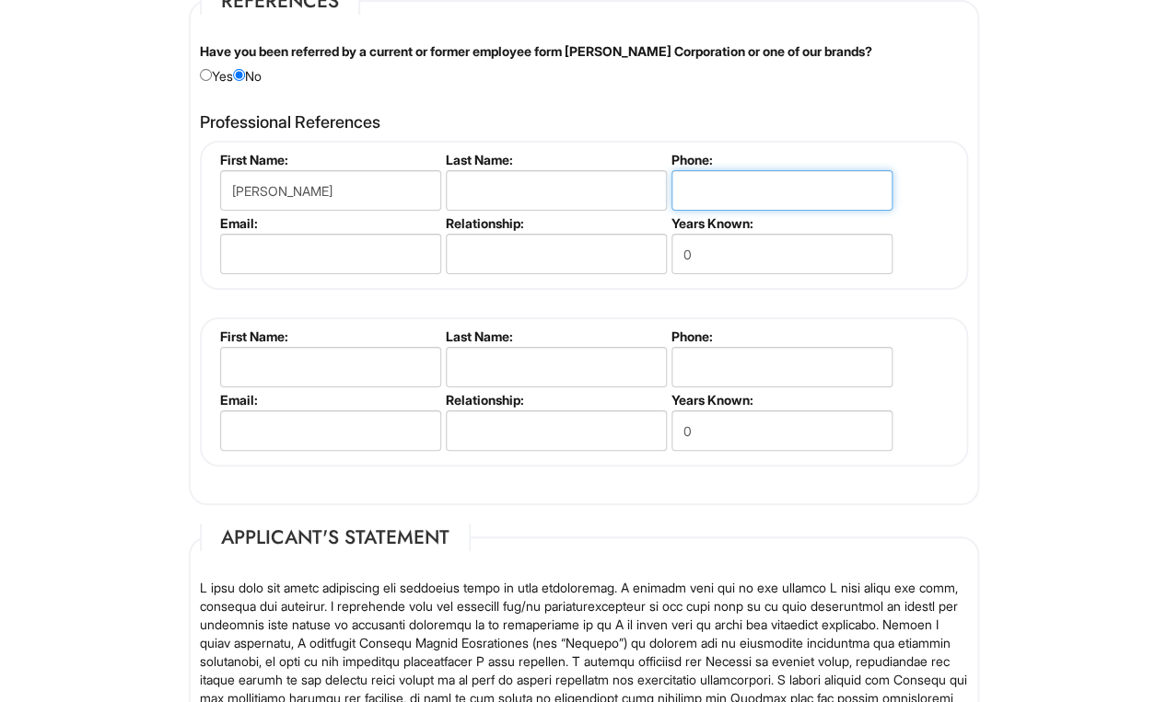
click at [721, 210] on input "tel" at bounding box center [781, 190] width 221 height 41
click at [482, 208] on input "text" at bounding box center [556, 190] width 221 height 41
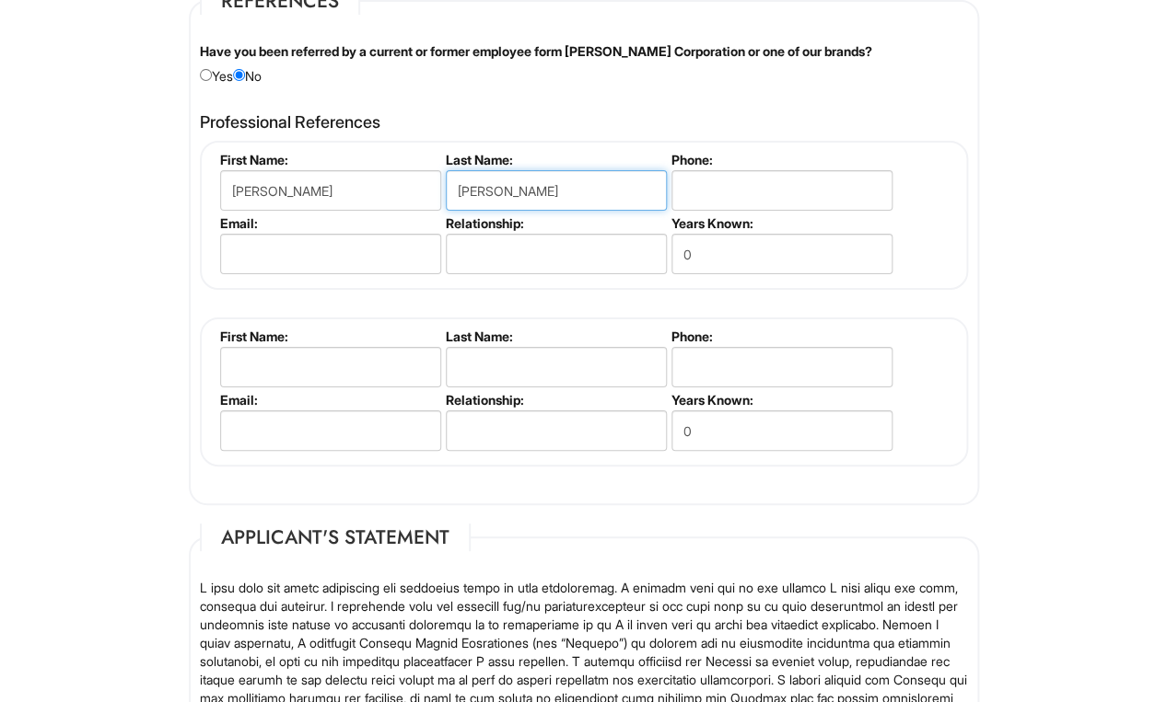
type input "[PERSON_NAME]"
click at [778, 211] on input "tel" at bounding box center [781, 190] width 221 height 41
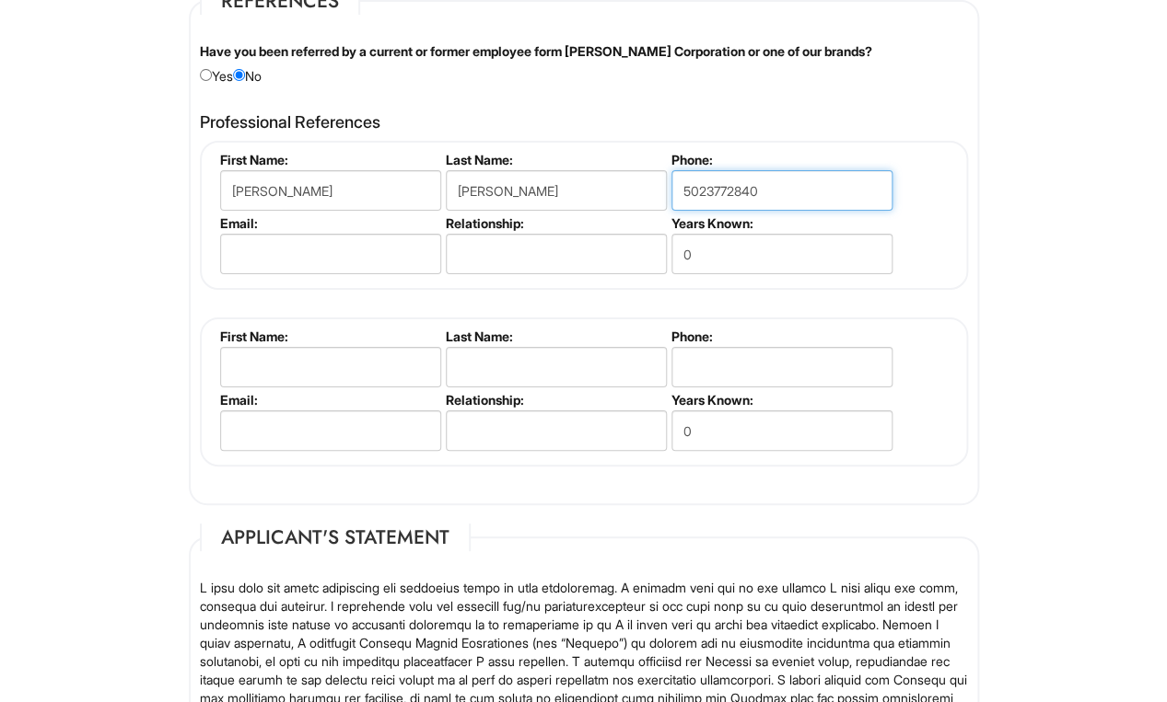
type input "5023772840"
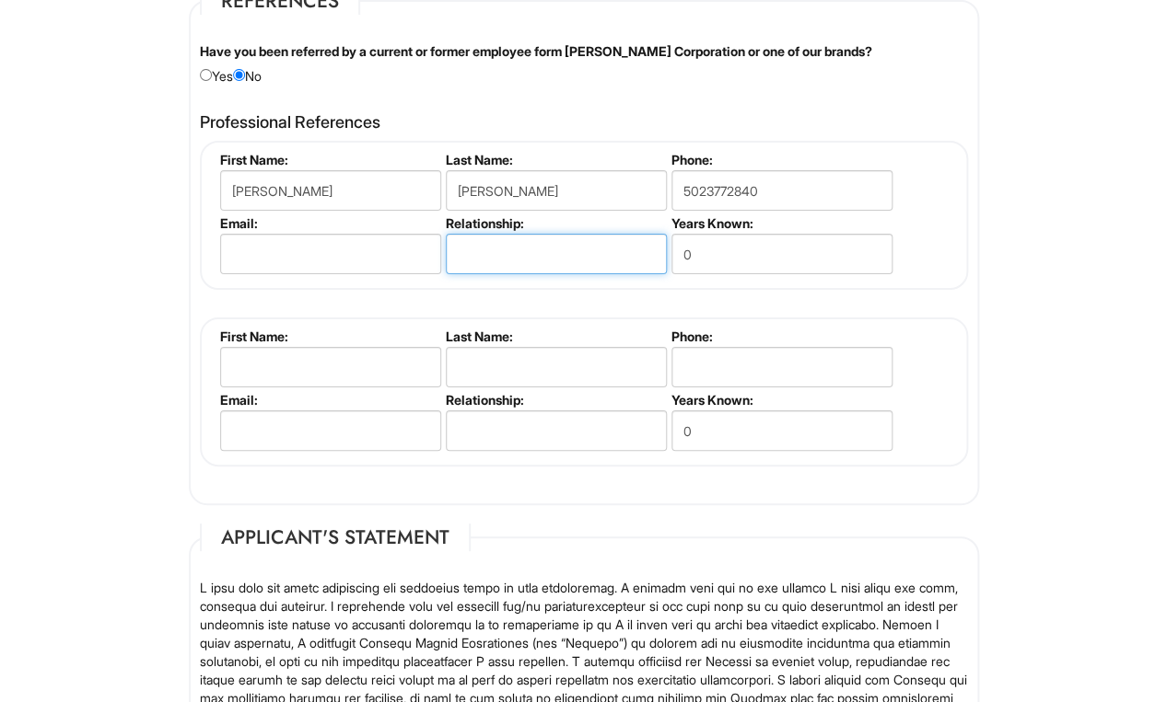
click at [529, 274] on input "text" at bounding box center [556, 254] width 221 height 41
type input "Supervisor"
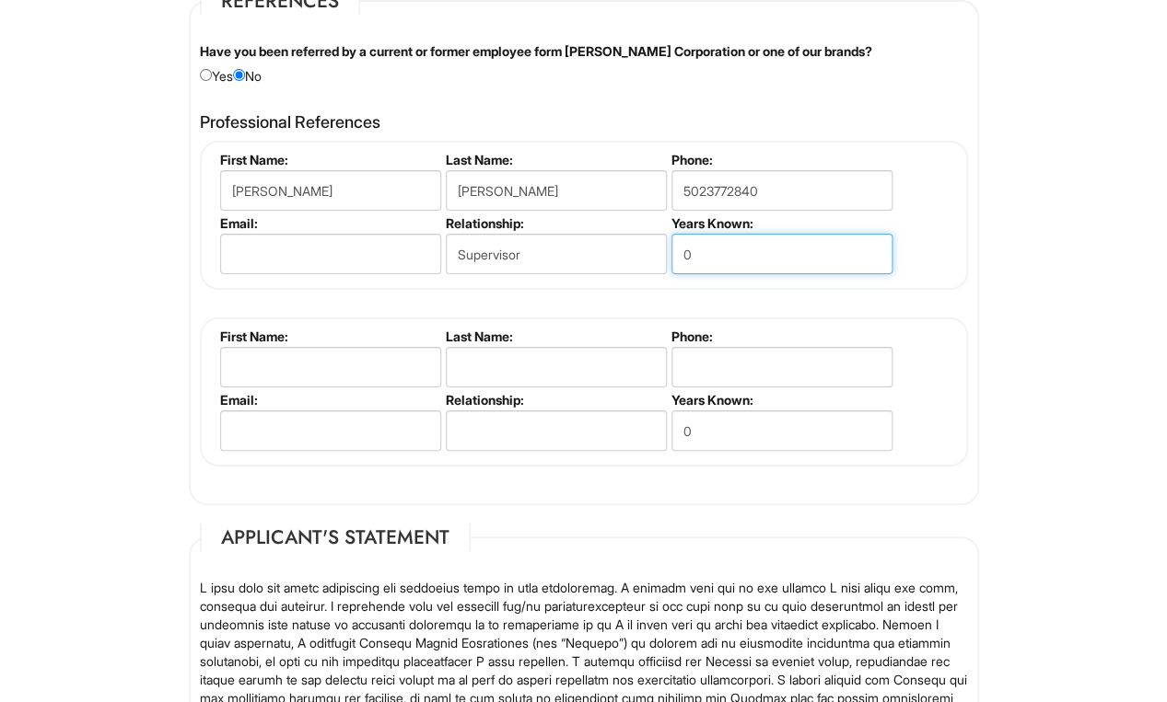
click at [719, 261] on input "0" at bounding box center [781, 254] width 221 height 41
click at [730, 265] on input "0" at bounding box center [781, 254] width 221 height 41
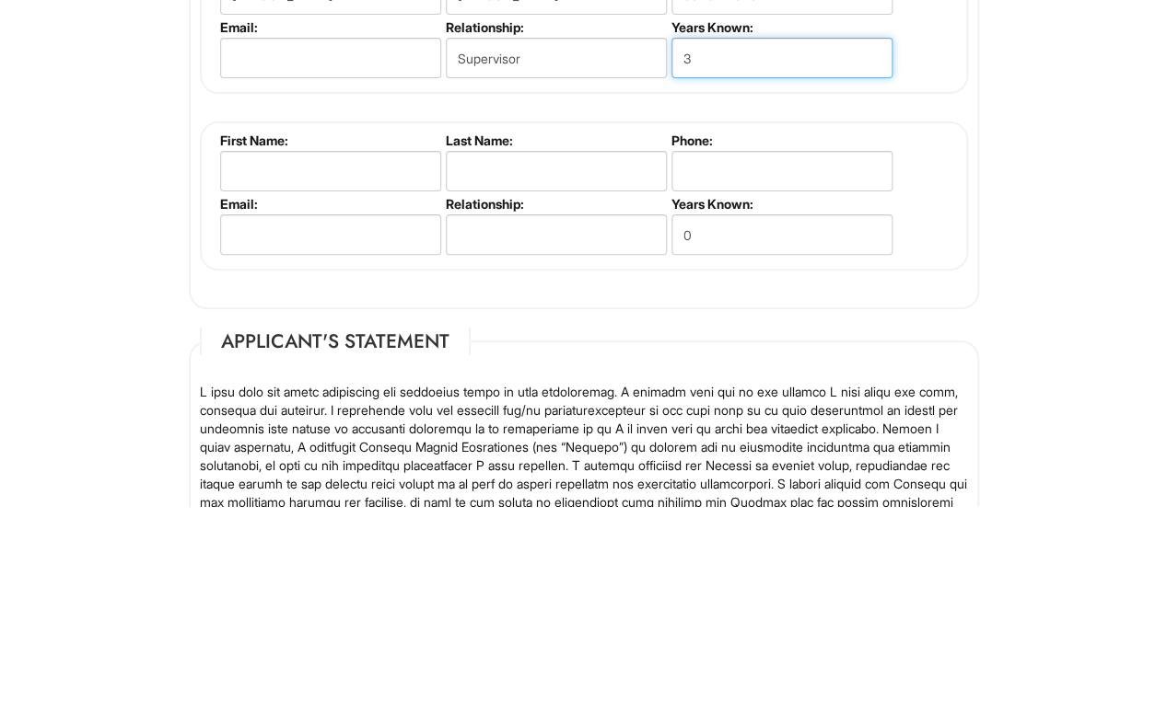
type input "3"
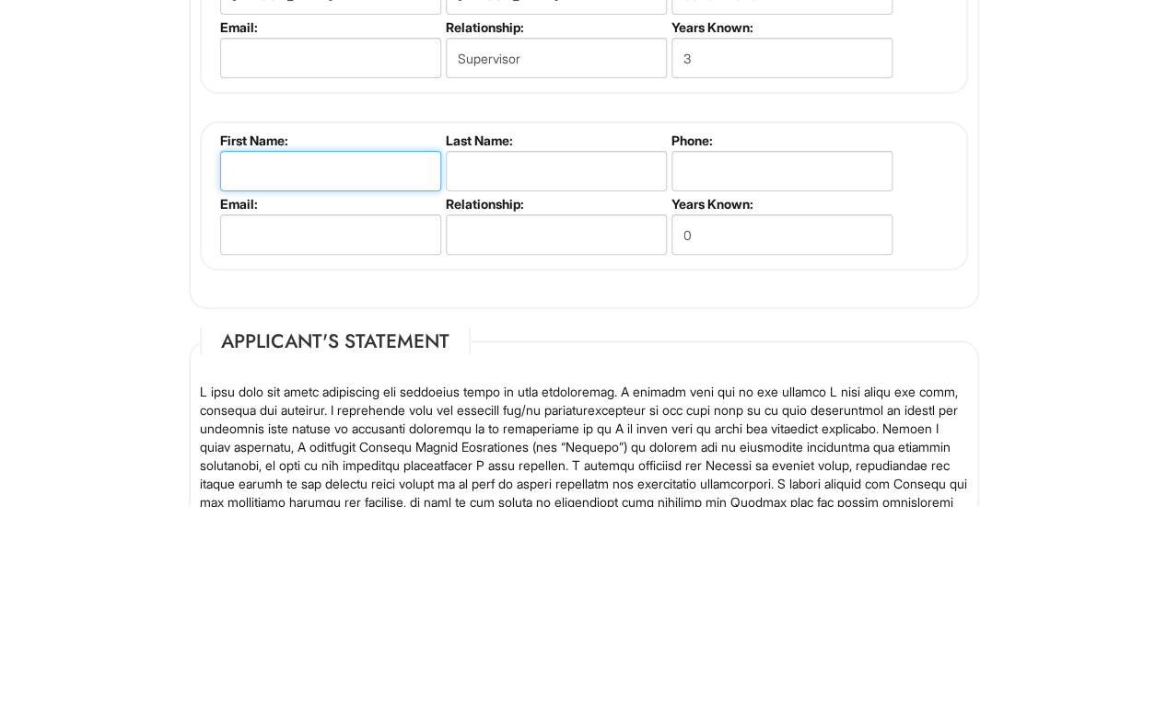
click at [286, 347] on input "text" at bounding box center [330, 367] width 221 height 41
type input "[PERSON_NAME]"
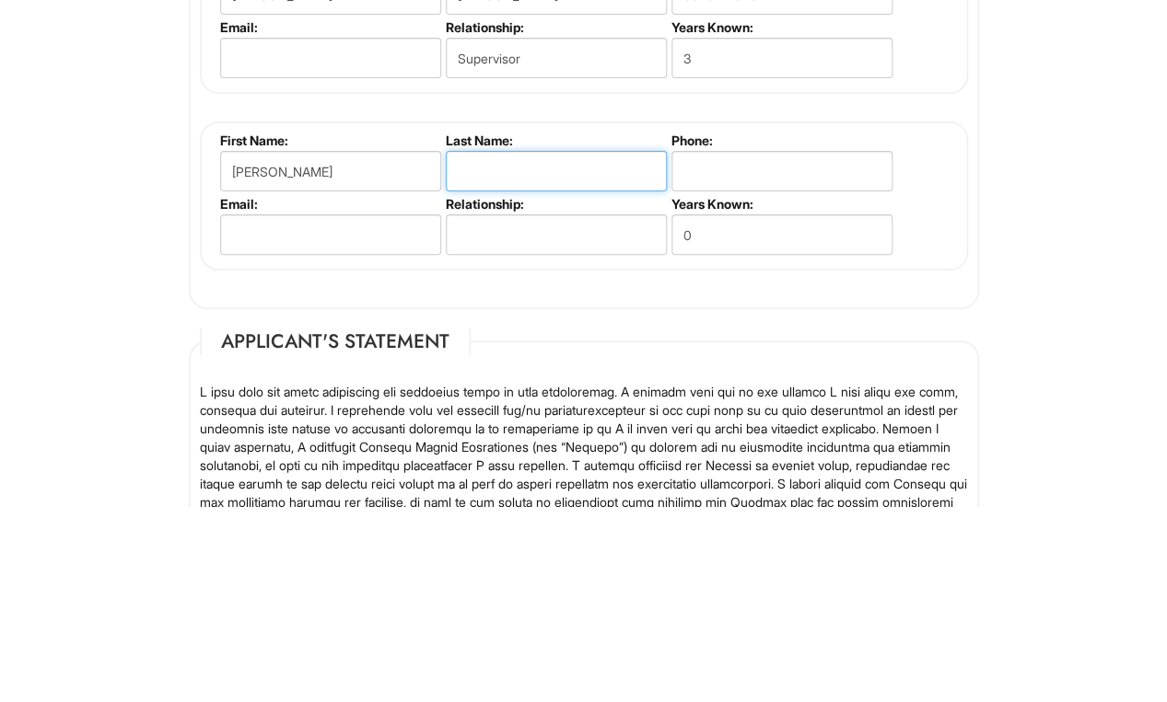
click at [493, 347] on input "text" at bounding box center [556, 367] width 221 height 41
type input "[PERSON_NAME]"
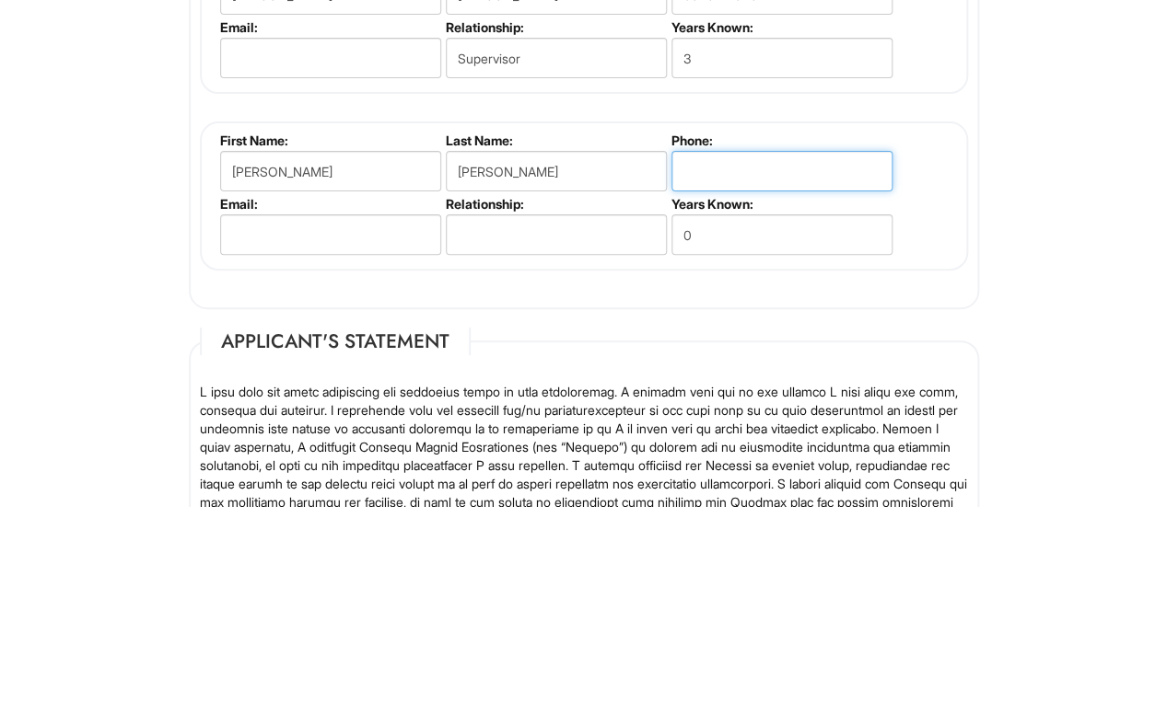
click at [727, 347] on input "tel" at bounding box center [781, 367] width 221 height 41
type input "5026312101"
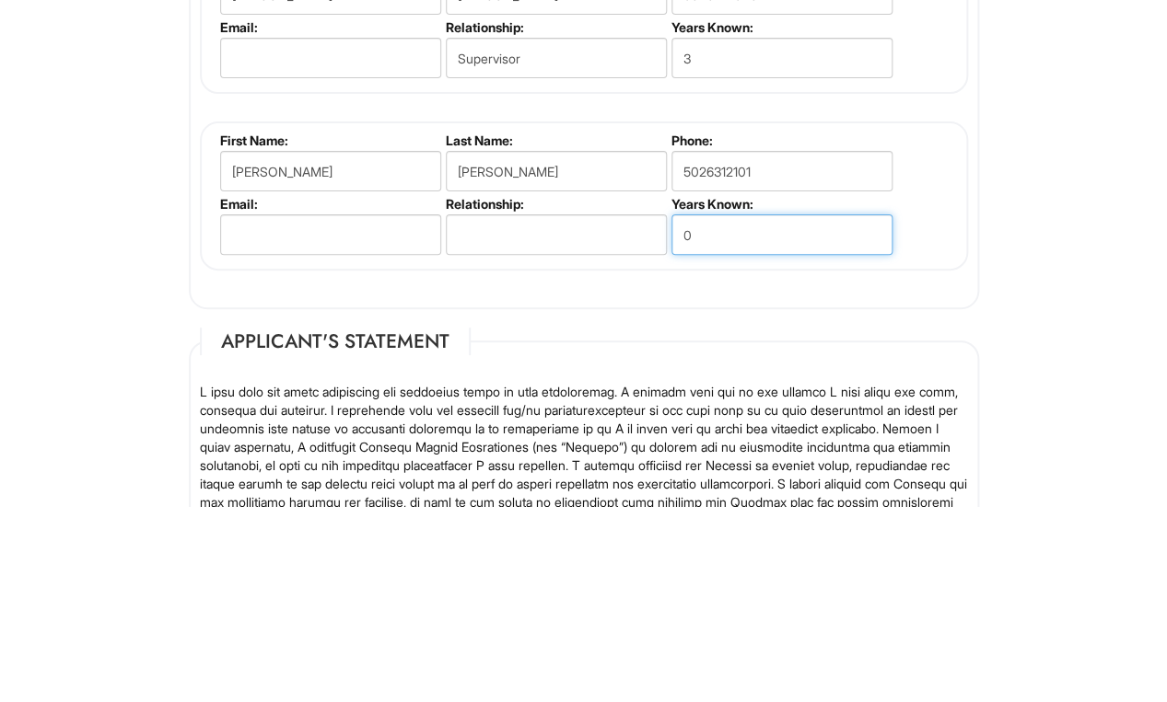
click at [739, 411] on input "0" at bounding box center [781, 431] width 221 height 41
type input "1"
click at [497, 411] on input "text" at bounding box center [556, 431] width 221 height 41
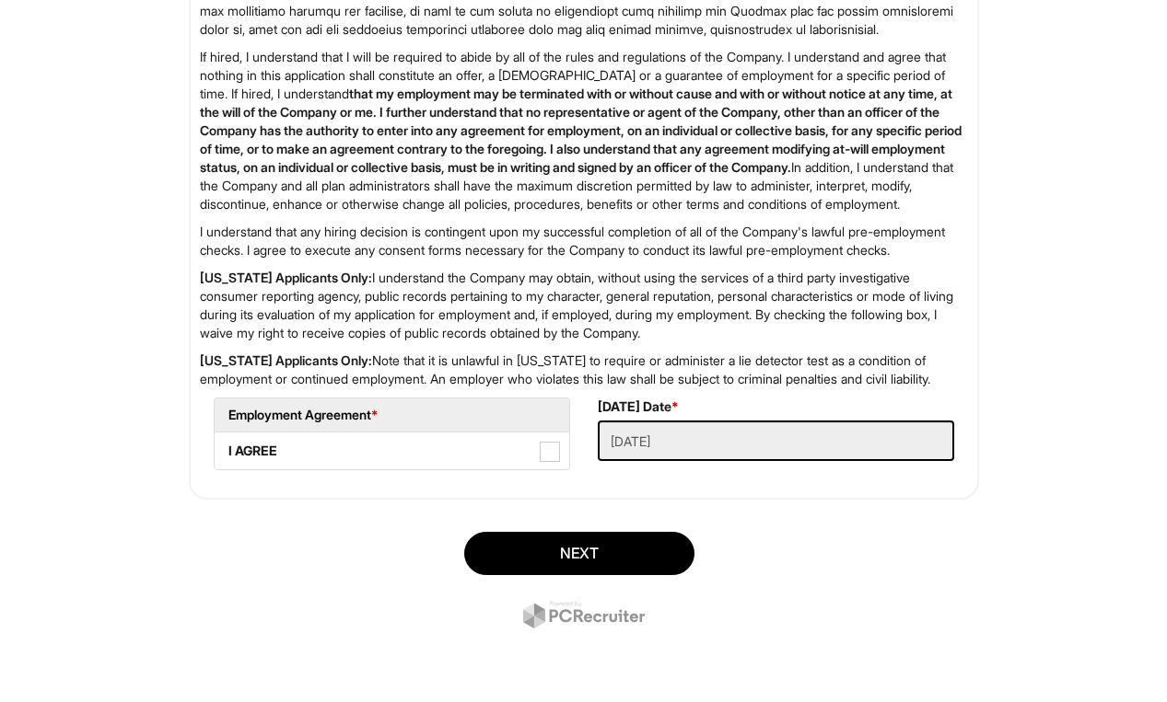
scroll to position [2278, 0]
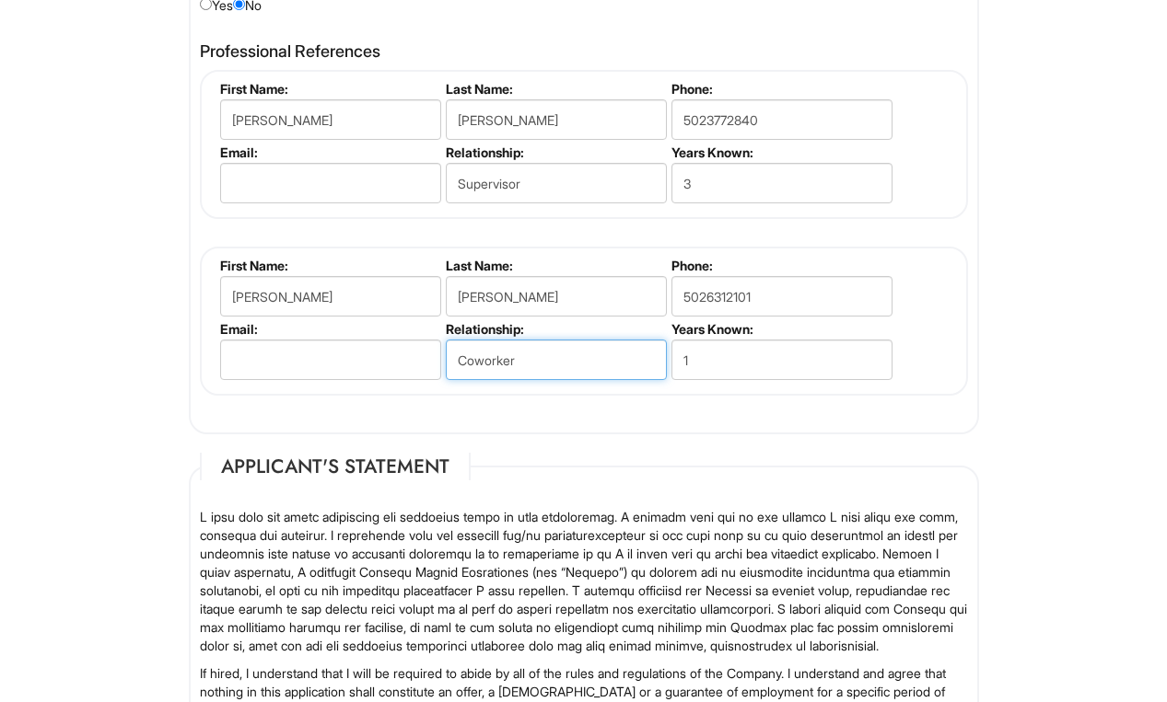
type input "Coworker"
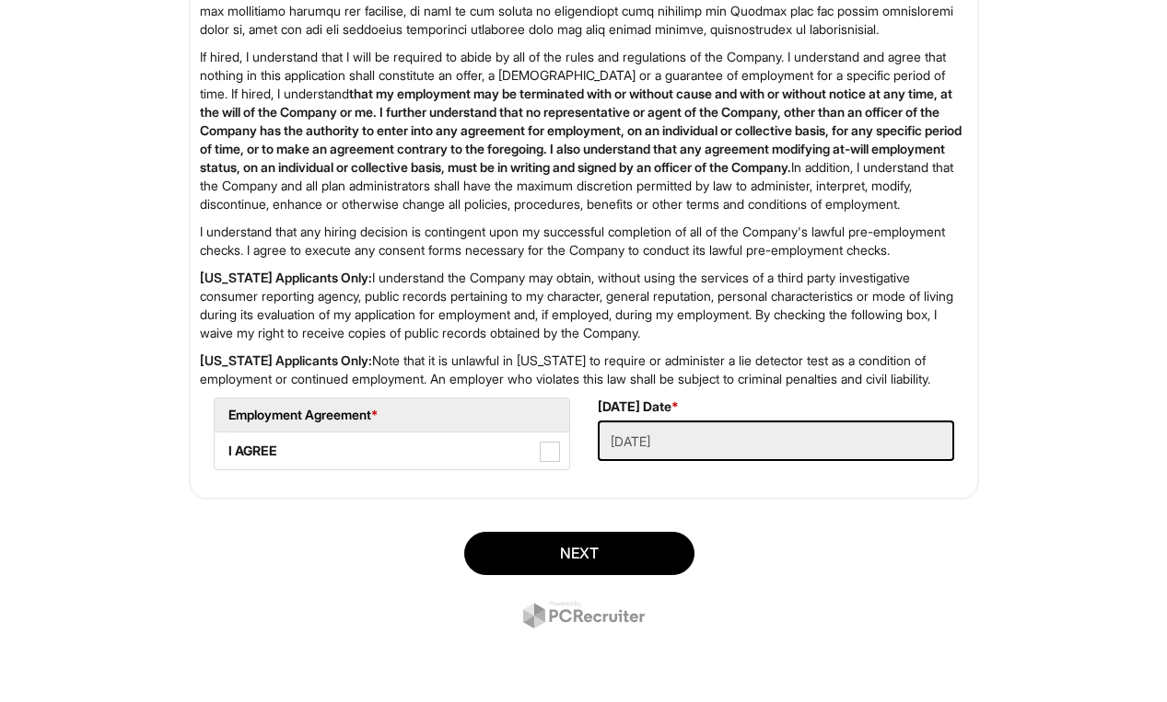
scroll to position [2931, 0]
click at [555, 462] on span at bounding box center [550, 452] width 20 height 20
click at [226, 448] on AGREE "I AGREE" at bounding box center [221, 442] width 12 height 12
checkbox AGREE "true"
click at [537, 575] on button "Next" at bounding box center [579, 553] width 230 height 43
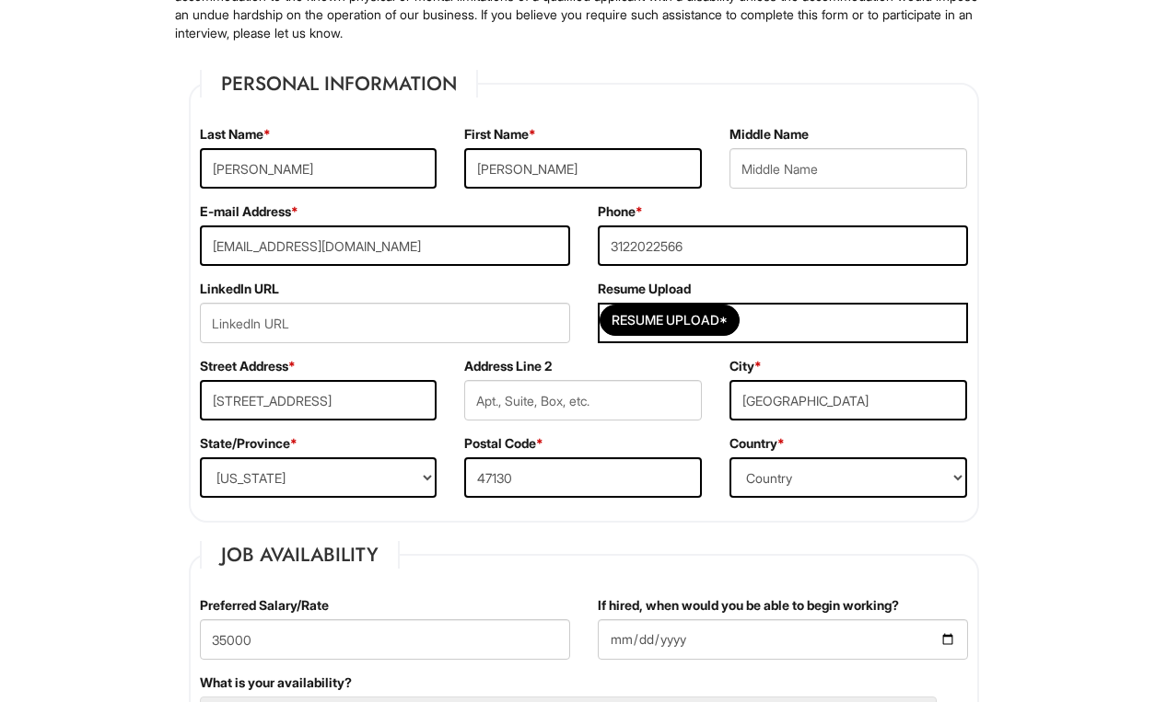
scroll to position [272, 0]
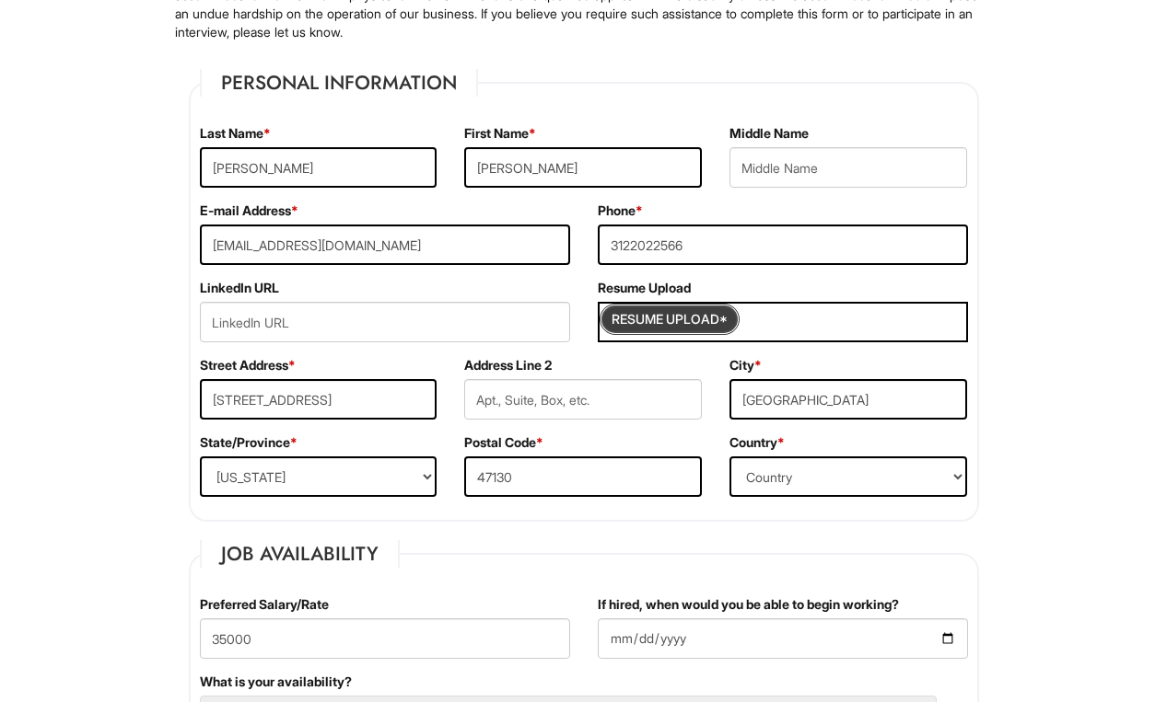
click at [706, 317] on input "Resume Upload*" at bounding box center [669, 319] width 138 height 29
type input "C:\fakepath\Resume.pdf"
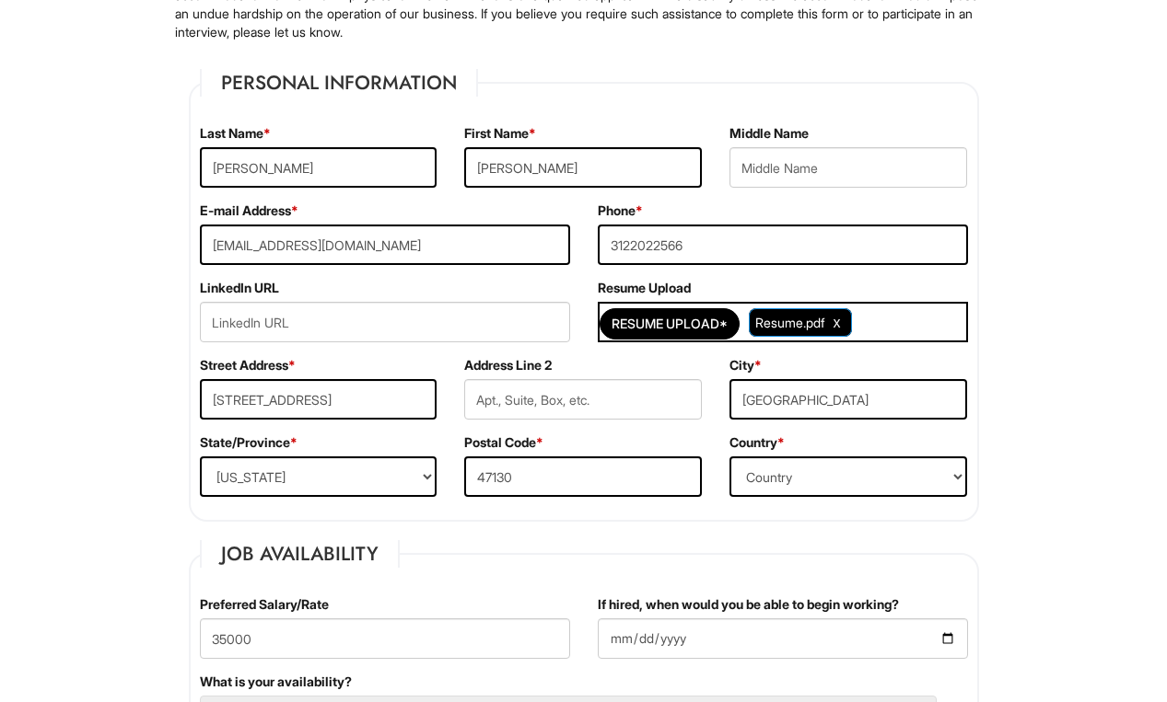
click at [789, 327] on span "Resume.pdf" at bounding box center [789, 323] width 69 height 16
click at [795, 312] on span "Resume.pdf" at bounding box center [800, 322] width 103 height 29
click at [793, 326] on span "Resume.pdf" at bounding box center [789, 323] width 69 height 16
click at [841, 319] on span "Clear Uploaded File" at bounding box center [836, 323] width 7 height 16
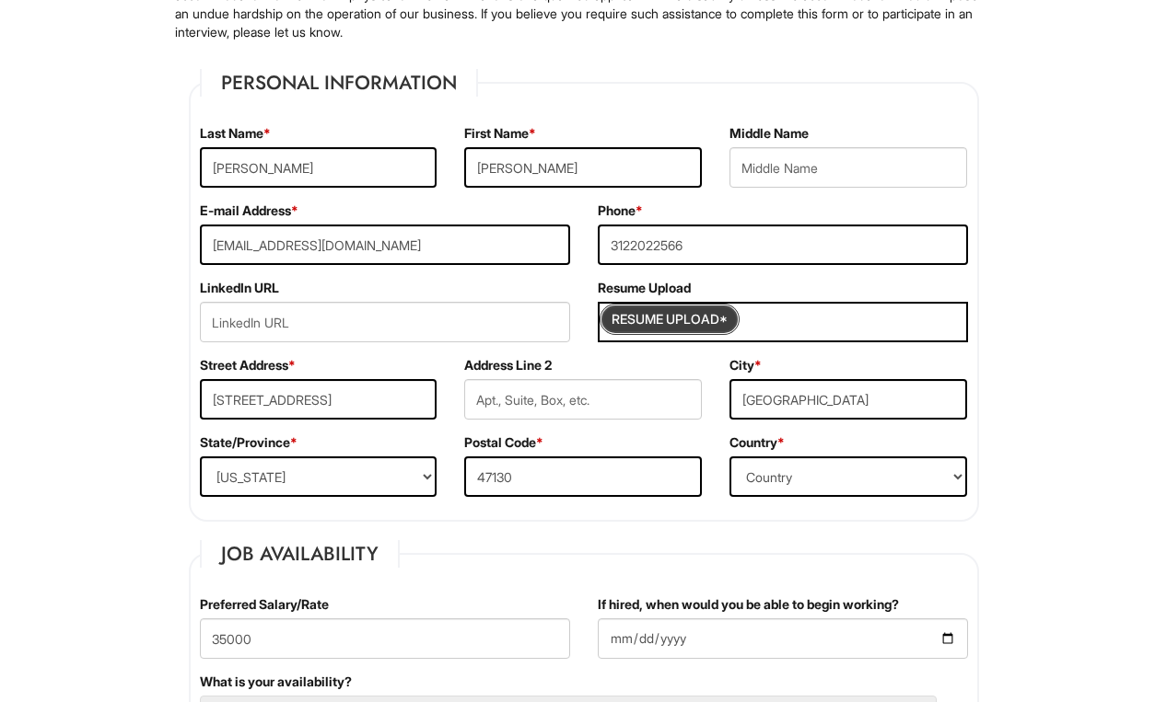
click at [662, 327] on input "Resume Upload*" at bounding box center [669, 319] width 138 height 29
type input "C:\fakepath\Resume.pdf"
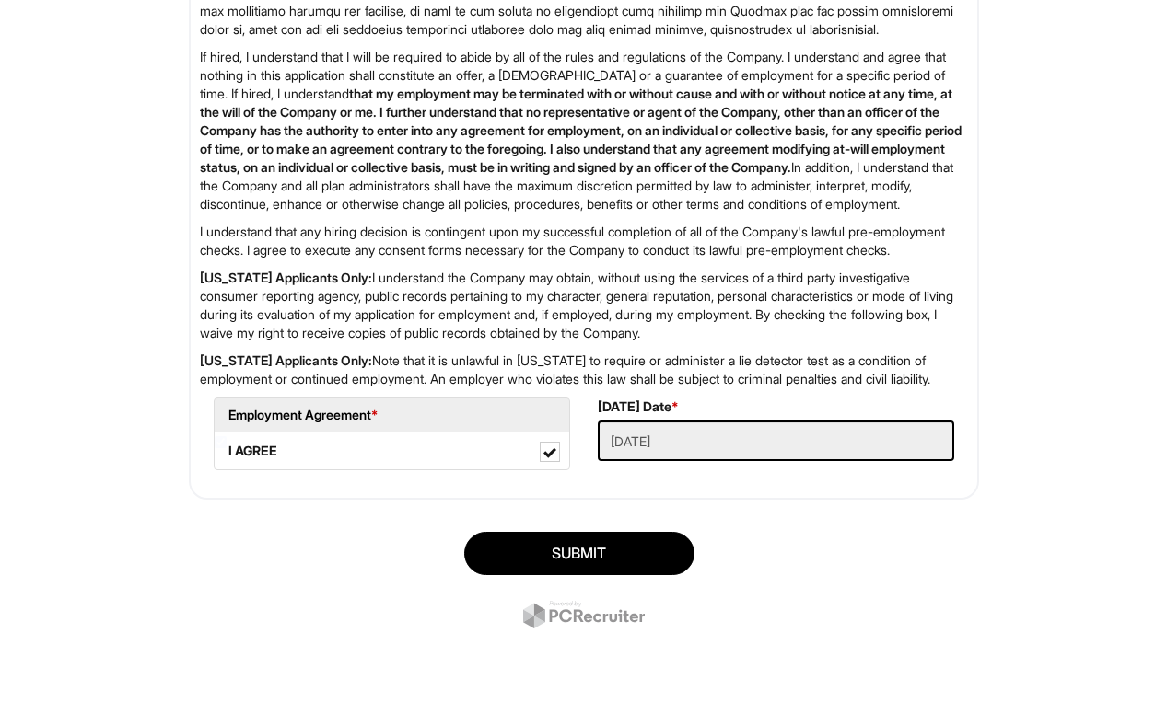
click at [575, 575] on button "SUBMIT" at bounding box center [579, 553] width 230 height 43
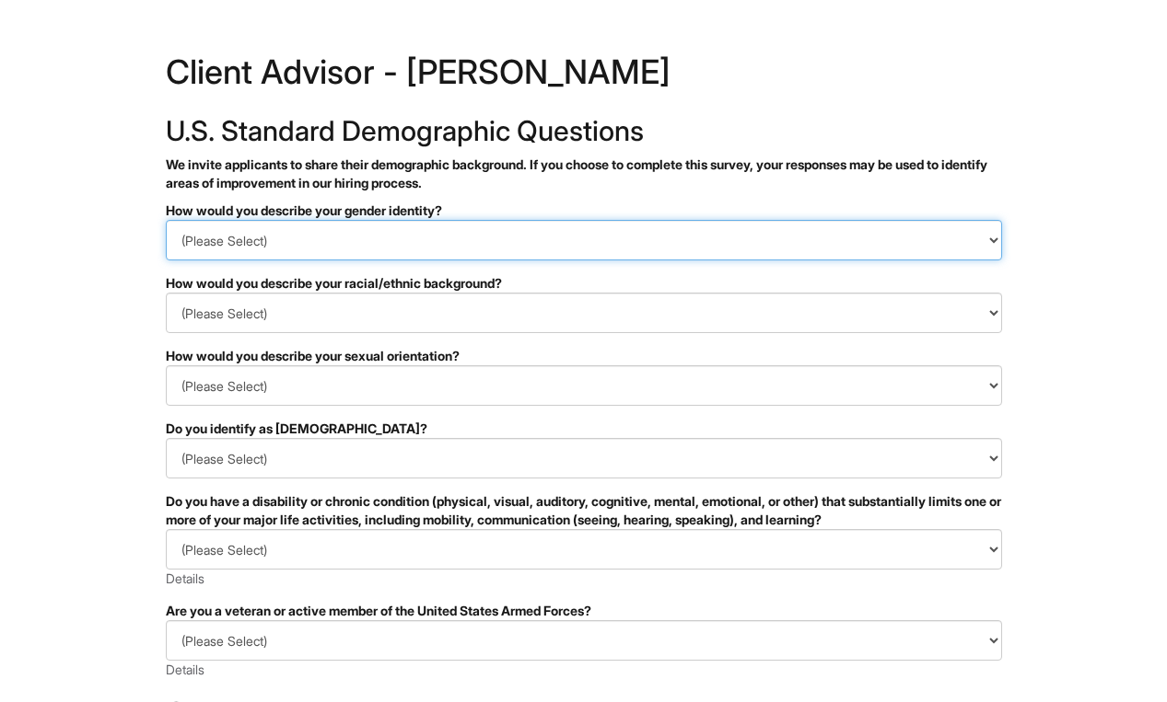
click at [701, 242] on select "(Please Select) Man Woman Non-binary I prefer to self-describe I don't wish to …" at bounding box center [584, 240] width 836 height 41
select select "Man"
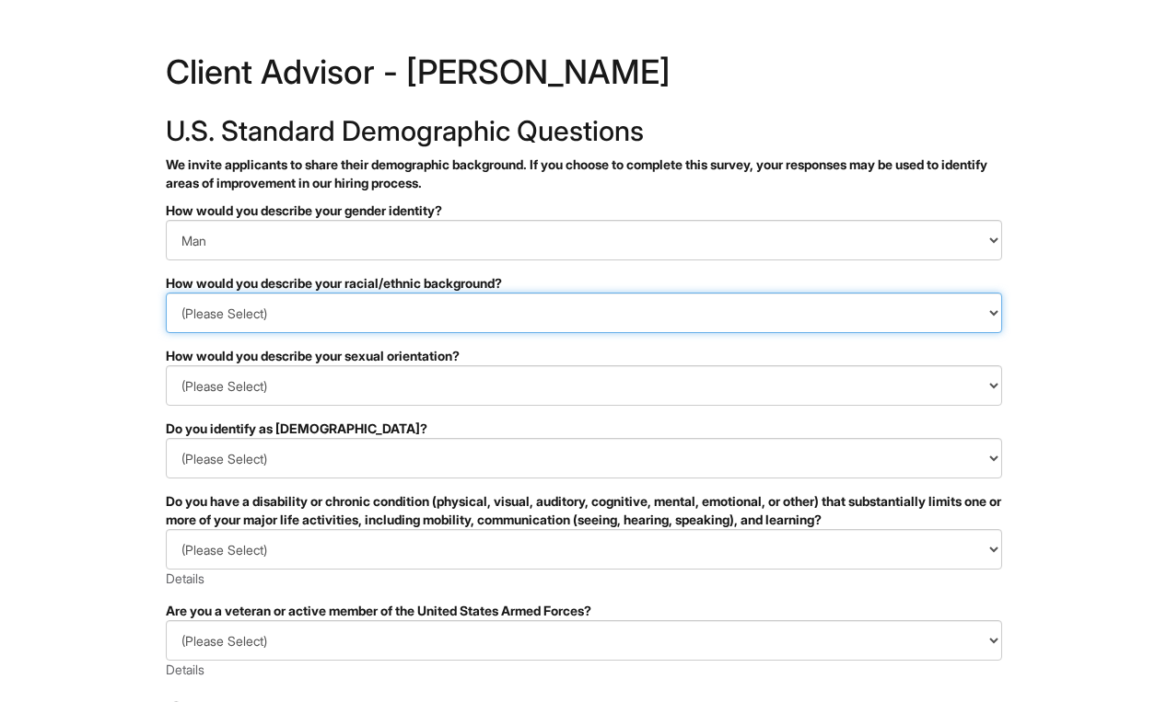
click at [634, 322] on select "(Please Select) Black or of African descent East Asian Hispanic, Latinx or of S…" at bounding box center [584, 313] width 836 height 41
select select "White or European"
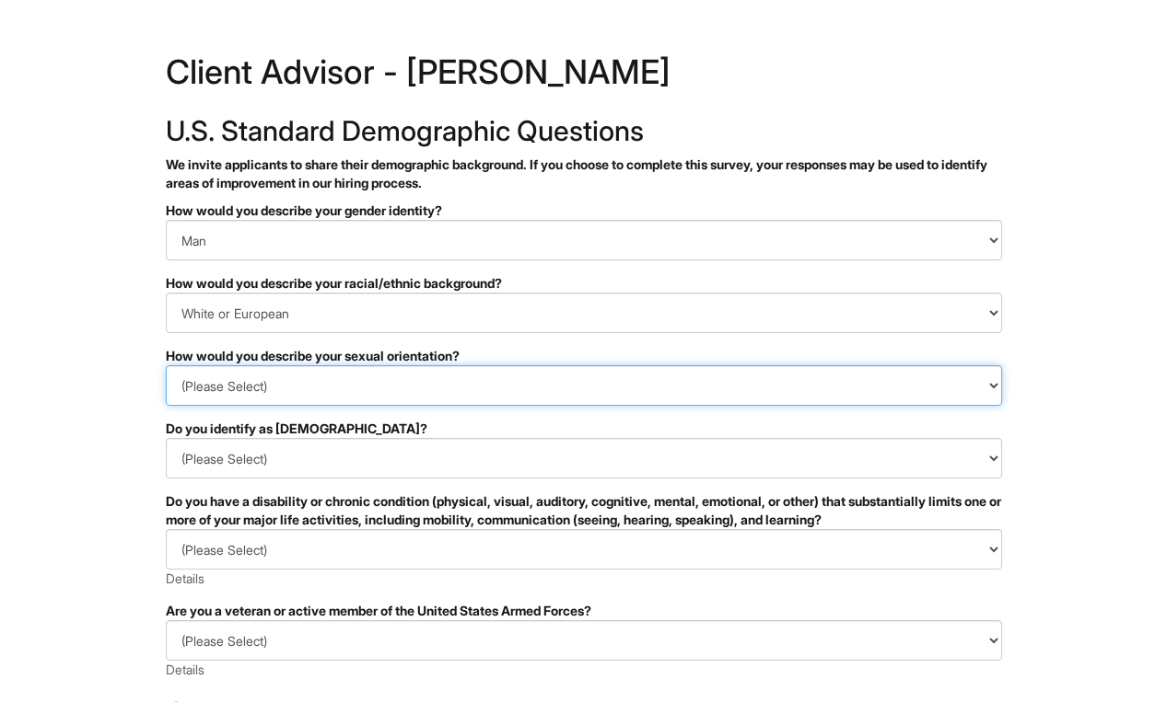
click at [594, 399] on select "(Please Select) Asexual Bisexual and/or pansexual Gay Heterosexual Lesbian Quee…" at bounding box center [584, 386] width 836 height 41
select select "Heterosexual"
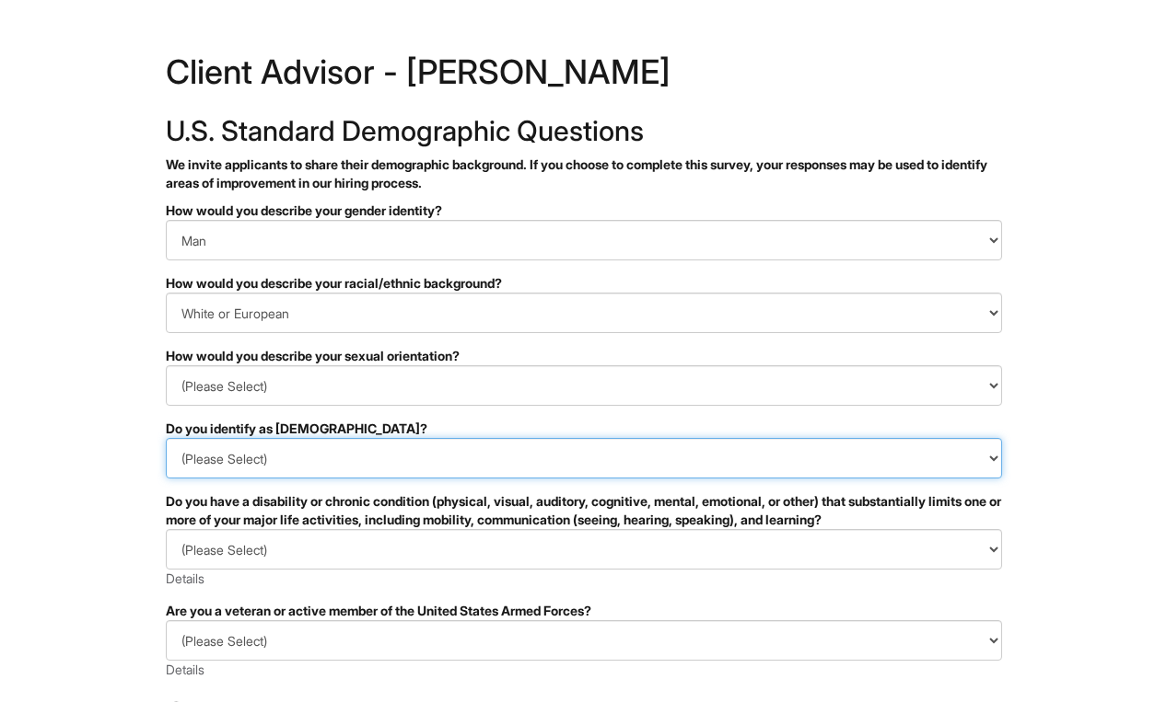
click at [555, 457] on select "(Please Select) Yes No I prefer to self-describe I don't wish to answer" at bounding box center [584, 458] width 836 height 41
select select "No"
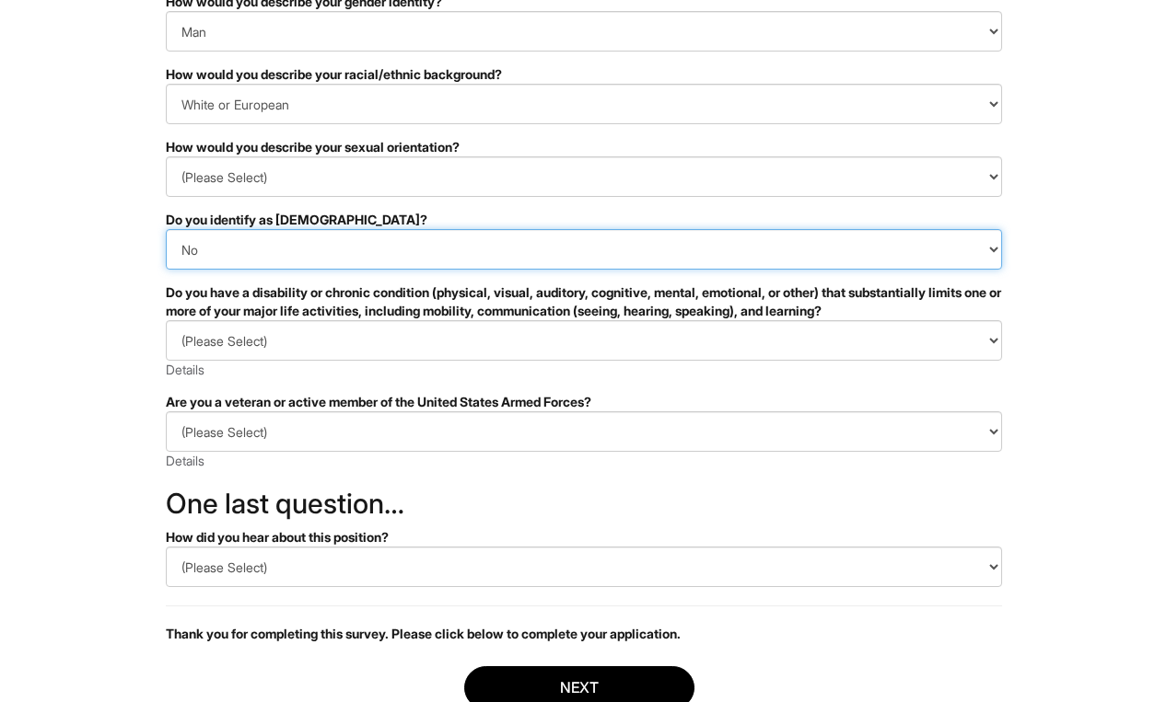
scroll to position [210, 0]
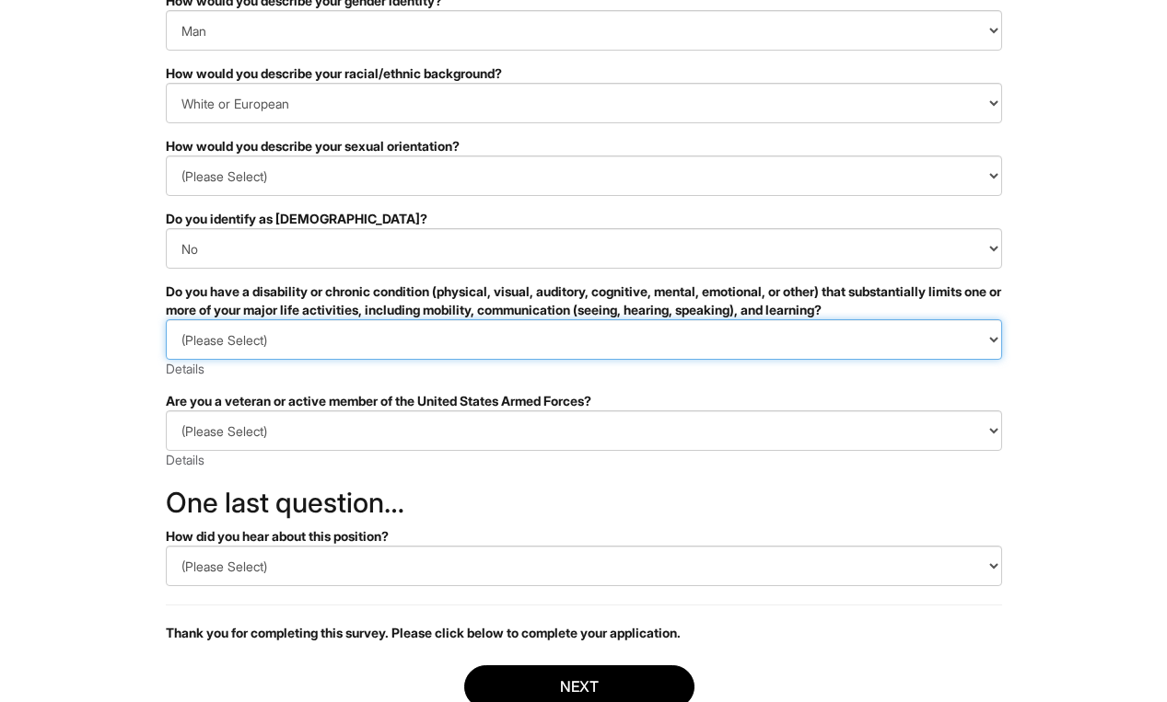
click at [202, 349] on select "(Please Select) YES, I HAVE A DISABILITY (or previously had a disability) NO, I…" at bounding box center [584, 339] width 836 height 41
select select "NO, I DON'T HAVE A DISABILITY"
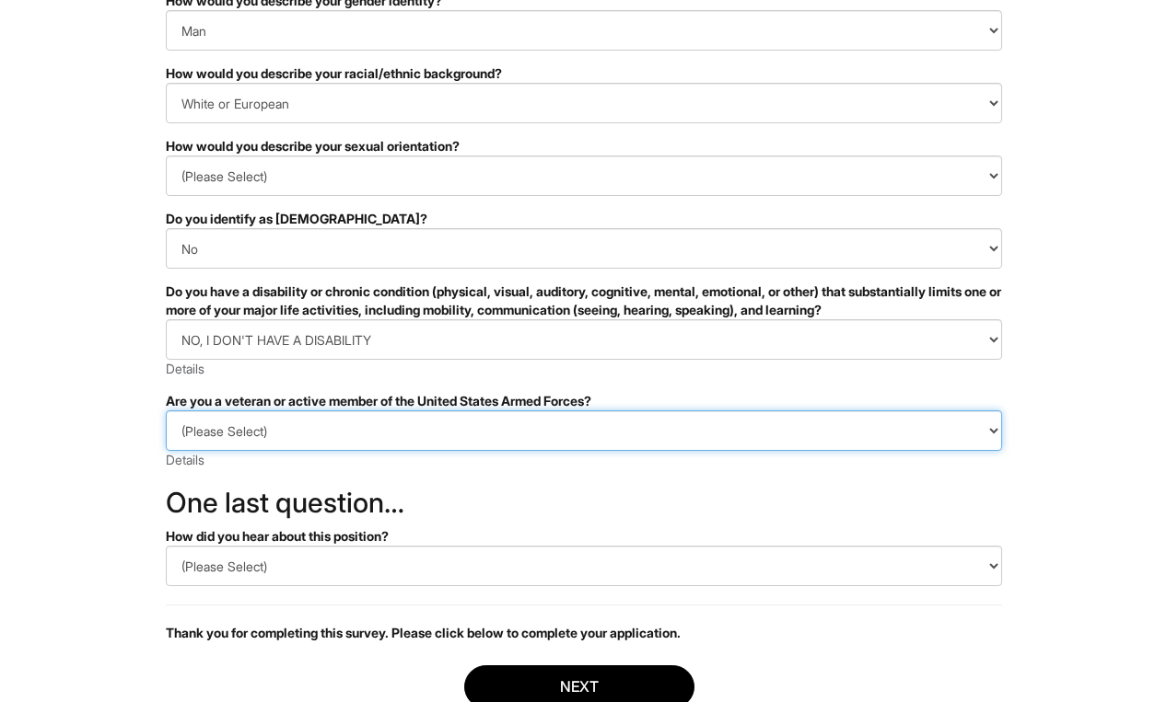
click at [215, 426] on select "(Please Select) I IDENTIFY AS ONE OR MORE OF THE CLASSIFICATIONS OF PROTECTED V…" at bounding box center [584, 431] width 836 height 41
select select "I AM NOT A PROTECTED VETERAN"
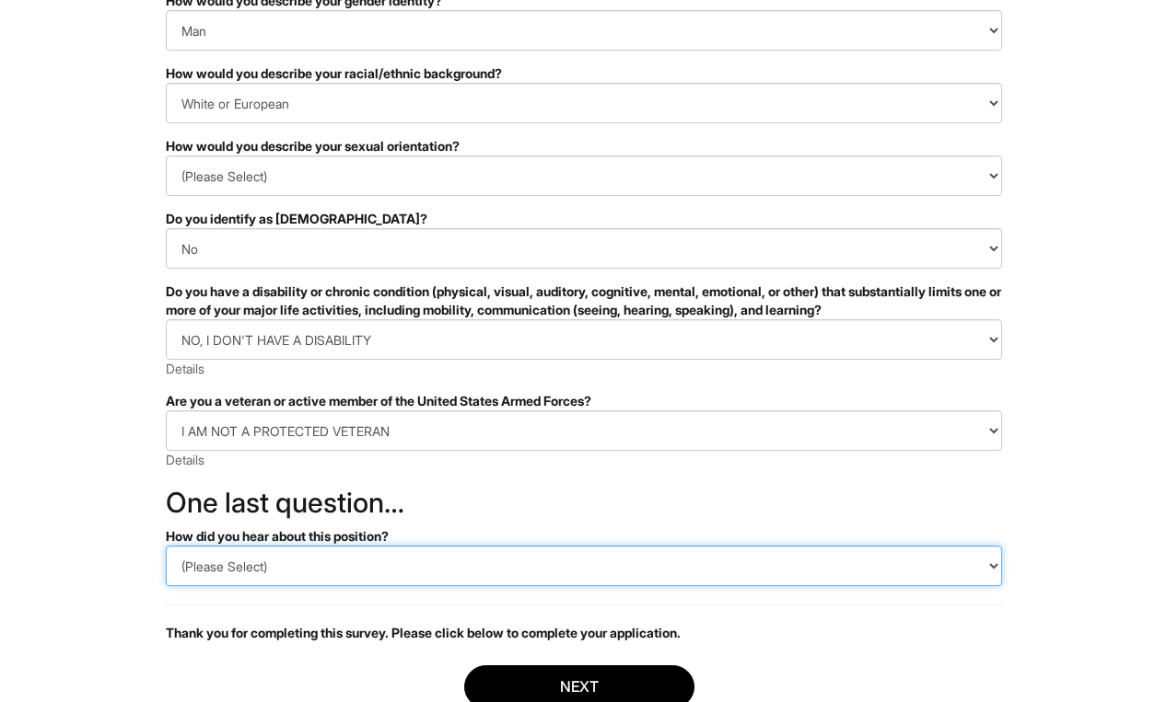
click at [237, 565] on select "(Please Select) CareerBuilder Indeed LinkedIn Monster Referral Other" at bounding box center [584, 566] width 836 height 41
select select "Other"
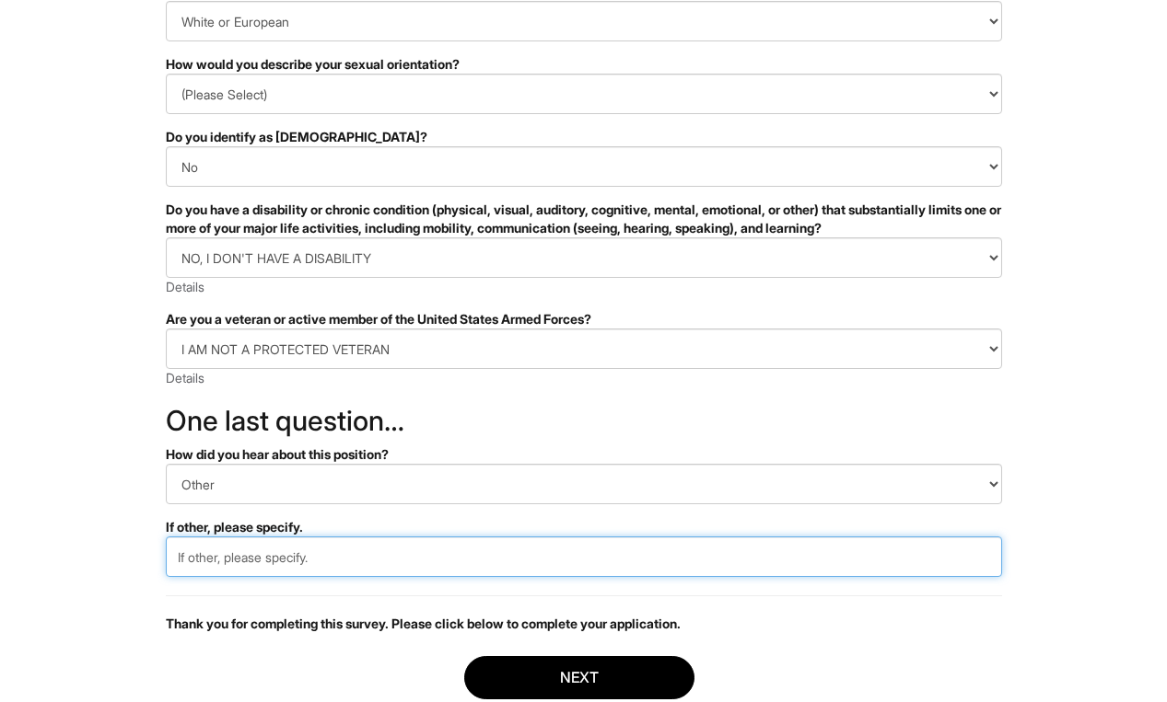
click at [730, 568] on input "text" at bounding box center [584, 557] width 836 height 41
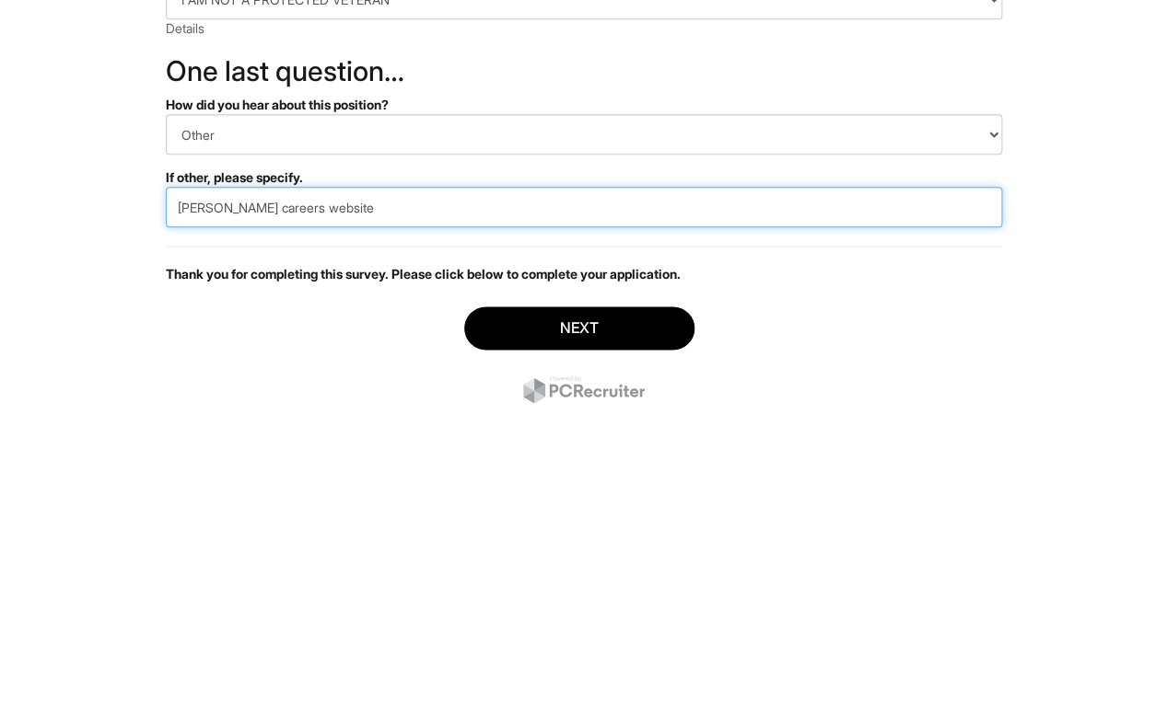
type input "Giorgio Armani careers website"
click at [536, 595] on button "Next" at bounding box center [579, 616] width 230 height 43
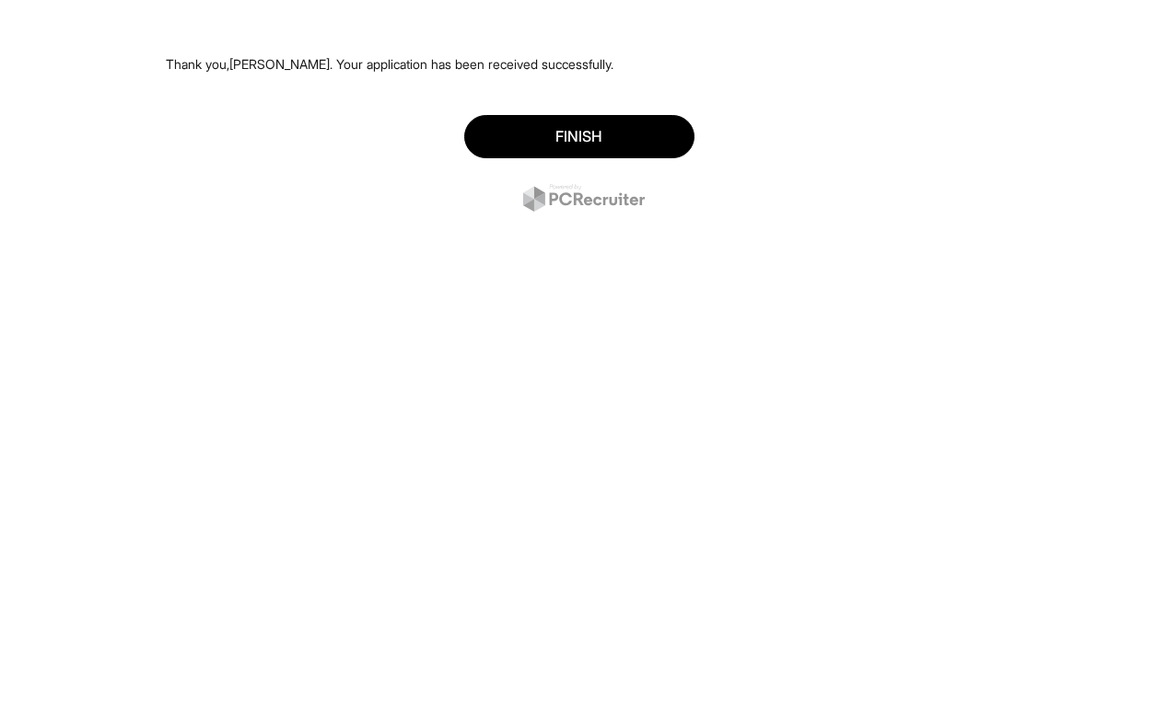
click at [614, 142] on button "Finish" at bounding box center [579, 136] width 230 height 43
